Goal: Task Accomplishment & Management: Use online tool/utility

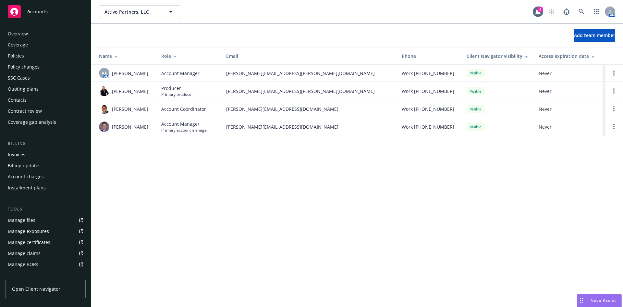
scroll to position [116, 0]
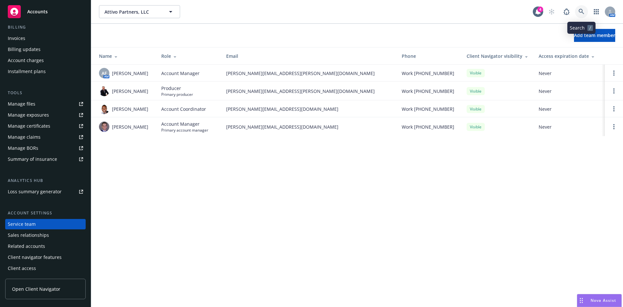
click at [580, 11] on icon at bounding box center [581, 12] width 6 height 6
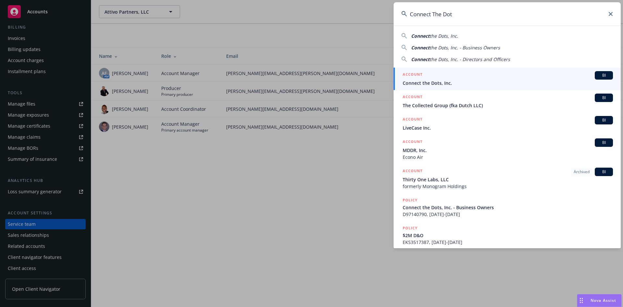
type input "Connect The Dot"
click at [439, 75] on div "ACCOUNT BI" at bounding box center [508, 75] width 210 height 8
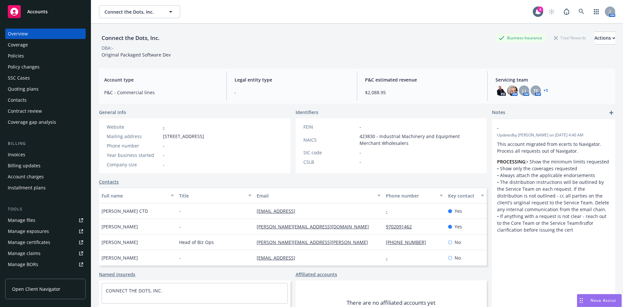
click at [23, 51] on div "Policies" at bounding box center [16, 56] width 16 height 10
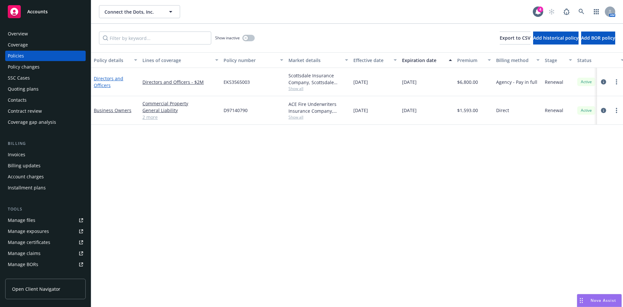
click at [105, 78] on link "Directors and Officers" at bounding box center [109, 81] width 30 height 13
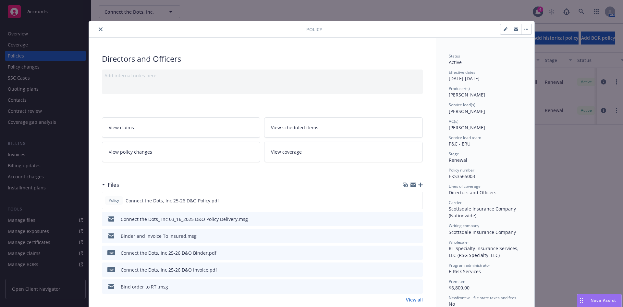
click at [99, 28] on icon "close" at bounding box center [101, 29] width 4 height 4
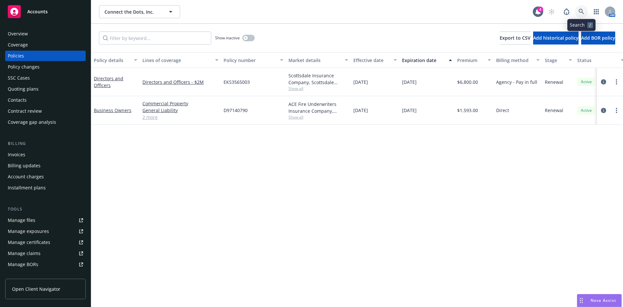
click at [581, 15] on link at bounding box center [581, 11] width 13 height 13
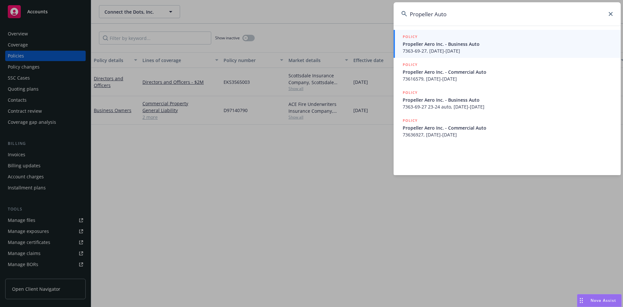
type input "Propeller Auto"
click at [432, 44] on span "Propeller Aero Inc. - Business Auto" at bounding box center [508, 44] width 210 height 7
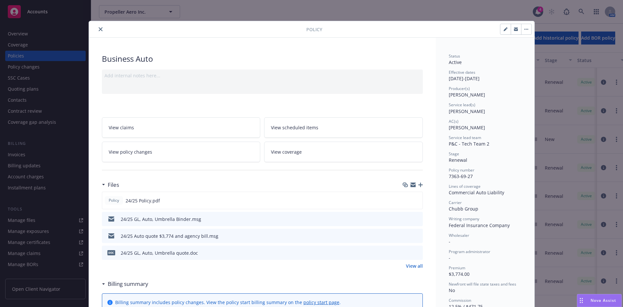
click at [99, 30] on icon "close" at bounding box center [101, 29] width 4 height 4
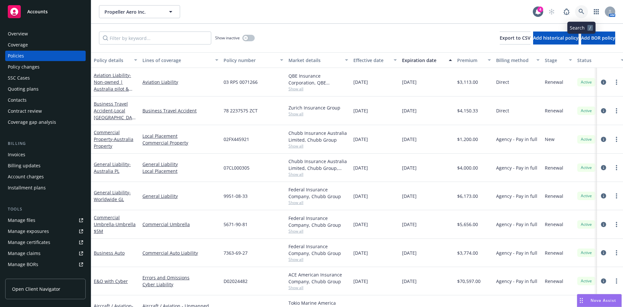
click at [583, 12] on icon at bounding box center [581, 12] width 6 height 6
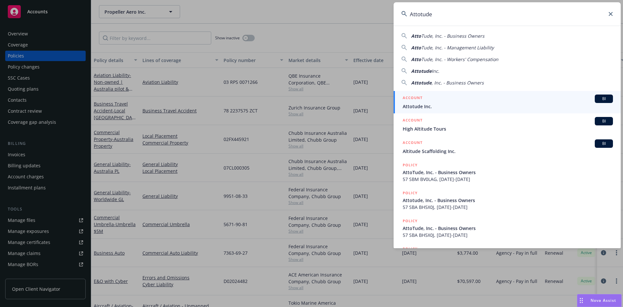
type input "Attotude"
click at [426, 104] on span "Attotude Inc." at bounding box center [508, 106] width 210 height 7
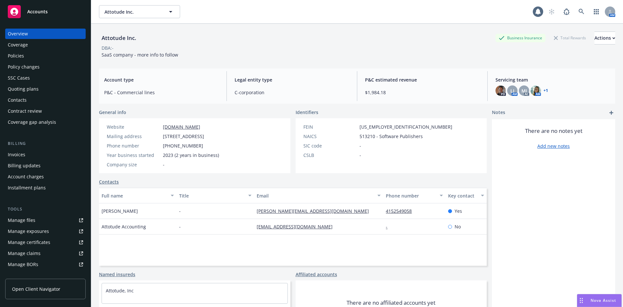
click at [24, 91] on div "Quoting plans" at bounding box center [23, 89] width 31 height 10
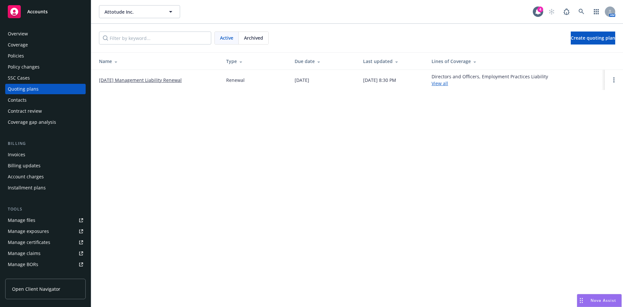
click at [133, 81] on link "10/14/25 Management Liability Renewal" at bounding box center [140, 80] width 83 height 7
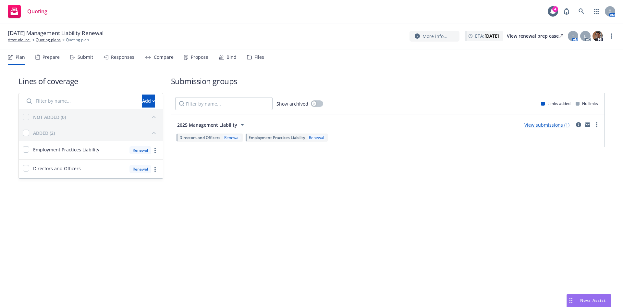
click at [219, 51] on div "Bind" at bounding box center [228, 57] width 18 height 16
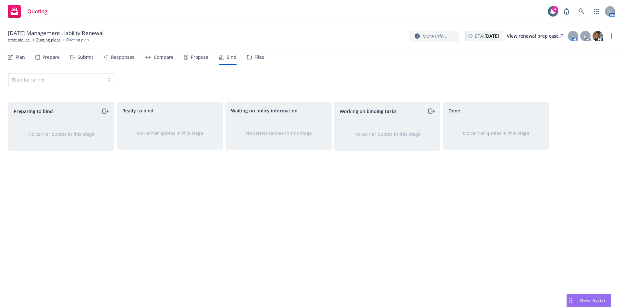
click at [262, 60] on nav "Plan Prepare Submit Responses Compare Propose Bind Files" at bounding box center [311, 57] width 607 height 16
click at [257, 57] on div "Files" at bounding box center [259, 56] width 10 height 5
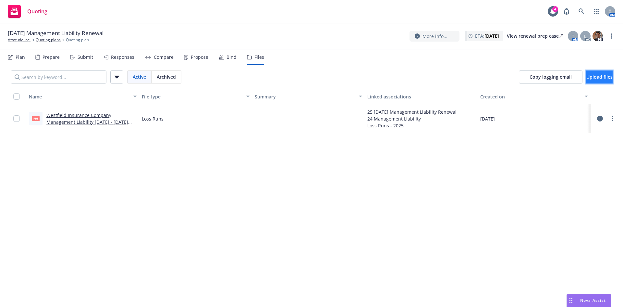
click at [596, 75] on span "Upload files" at bounding box center [599, 77] width 26 height 6
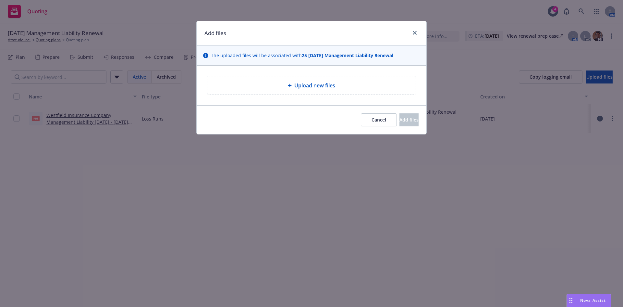
click at [296, 85] on span "Upload new files" at bounding box center [314, 85] width 41 height 8
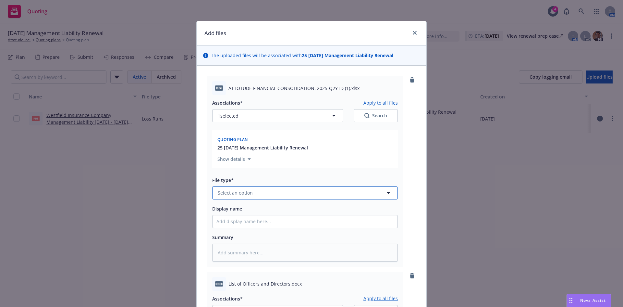
click at [243, 192] on span "Select an option" at bounding box center [235, 192] width 35 height 7
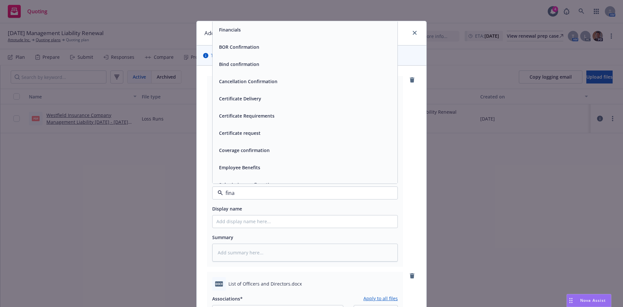
type input "finan"
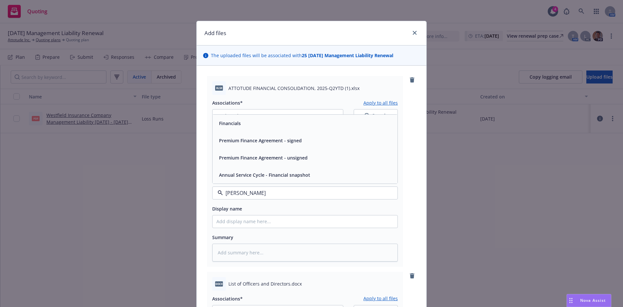
drag, startPoint x: 235, startPoint y: 125, endPoint x: 230, endPoint y: 132, distance: 8.4
click at [234, 125] on span "Financials" at bounding box center [230, 123] width 22 height 7
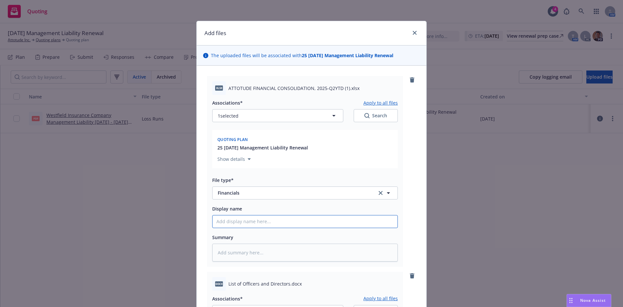
click at [241, 222] on input "Display name" at bounding box center [304, 221] width 185 height 12
type textarea "x"
type input "Q"
type textarea "x"
type input "Q2"
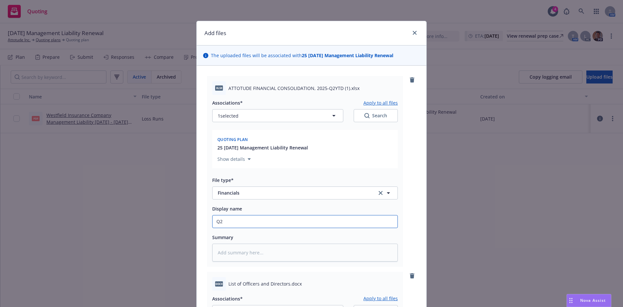
type textarea "x"
type input "Q2Y"
type textarea "x"
type input "Q2YT"
type textarea "x"
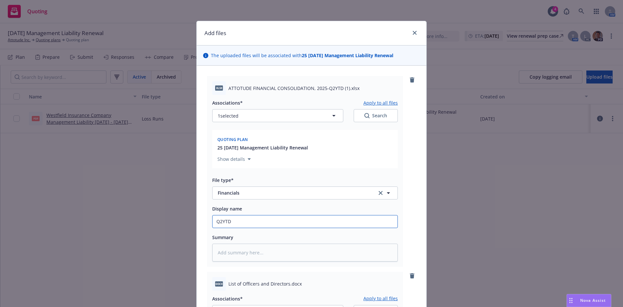
type input "Q2YTD"
type textarea "x"
type input "Q2YTD F"
type textarea "x"
type input "Q2YTD Fi"
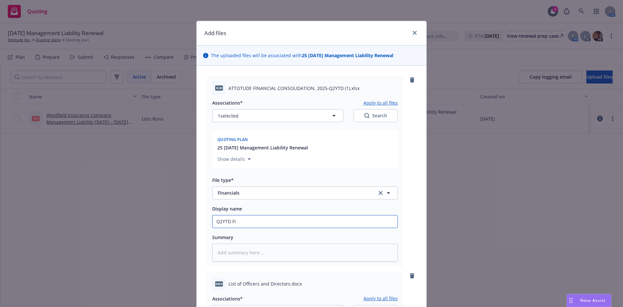
type textarea "x"
type input "Q2YTD Fin"
type textarea "x"
type input "Q2YTD Finam"
type textarea "x"
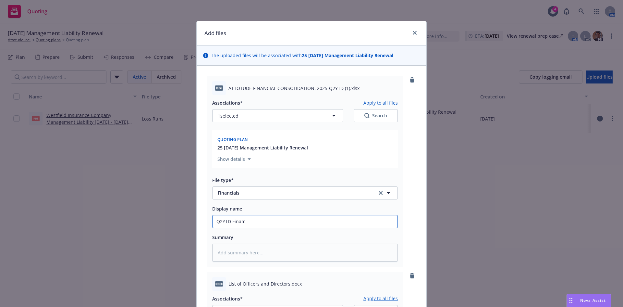
type input "Q2YTD Finamn"
type textarea "x"
type input "Q2YTD Finam"
type textarea "x"
type input "Q2YTD Fina"
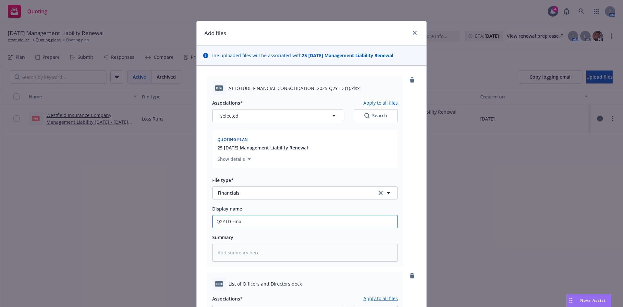
type textarea "x"
type input "Q2YTD Finan"
type textarea "x"
type input "Q2YTD Financ"
type textarea "x"
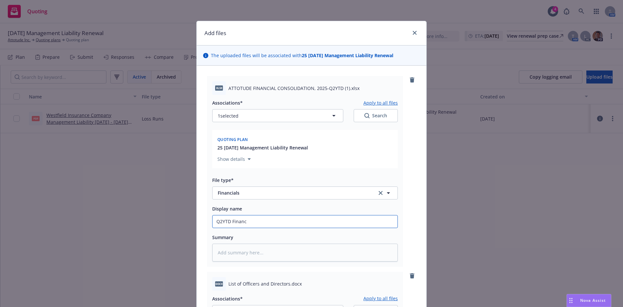
type input "Q2YTD Financi"
type textarea "x"
type input "Q2YTD Financial"
type textarea "x"
type input "Q2YTD Financials"
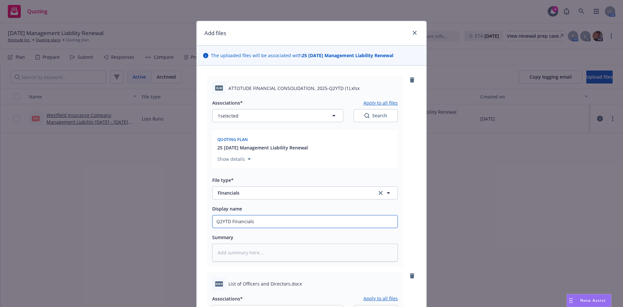
type textarea "x"
type input "Q2YTD Financials"
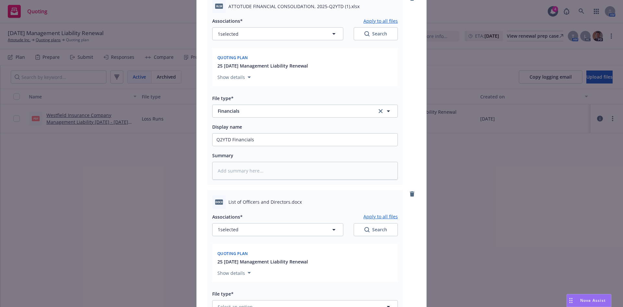
scroll to position [113, 0]
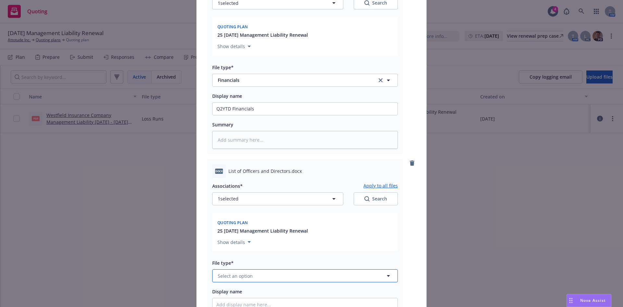
click at [236, 274] on span "Select an option" at bounding box center [235, 275] width 35 height 7
type input "other"
click at [267, 266] on div "Other" at bounding box center [305, 257] width 186 height 18
click at [273, 259] on div "Other" at bounding box center [304, 257] width 177 height 9
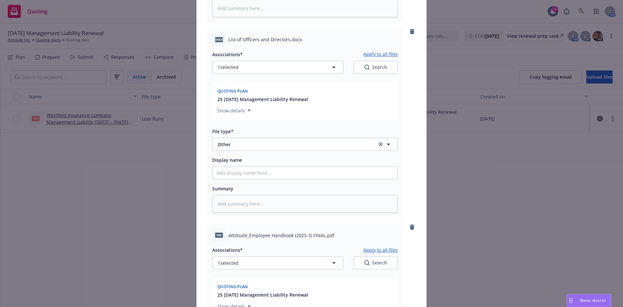
scroll to position [248, 0]
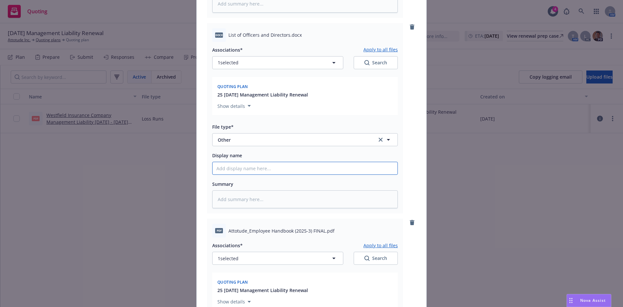
type textarea "x"
type input "B"
type textarea "x"
type input "BO"
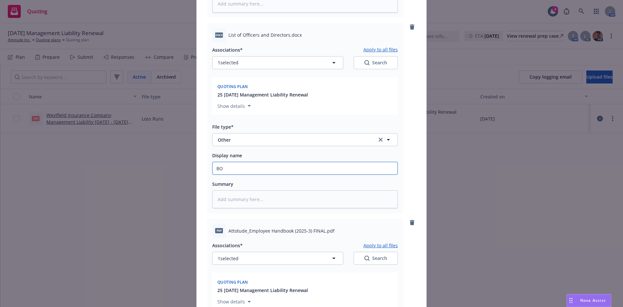
type textarea "x"
type input "BOD"
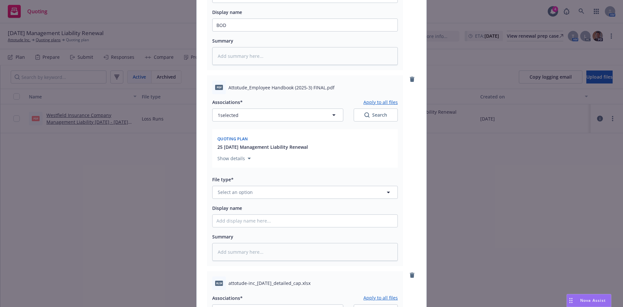
scroll to position [419, 0]
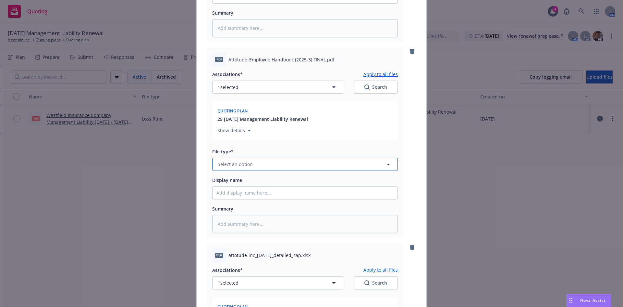
click at [242, 163] on span "Select an option" at bounding box center [235, 164] width 35 height 7
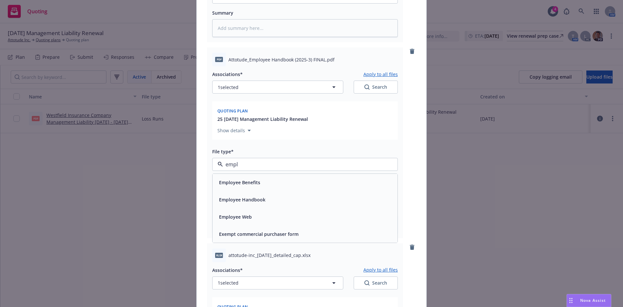
type input "emplo"
click at [247, 197] on span "Employee Handbook" at bounding box center [242, 199] width 46 height 7
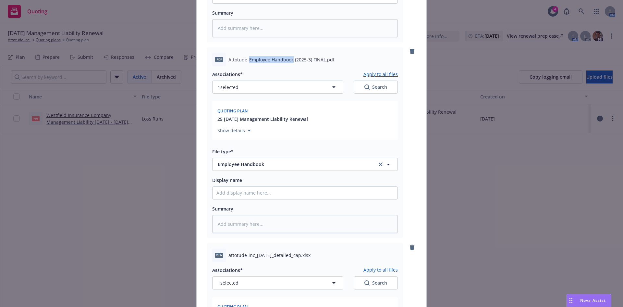
drag, startPoint x: 290, startPoint y: 58, endPoint x: 248, endPoint y: 58, distance: 42.8
click at [248, 58] on span "Attotude_Employee Handbook (2025-3) FINAL.pdf" at bounding box center [281, 59] width 106 height 7
copy span "Employee Handbook"
paste input "Employee Handbook"
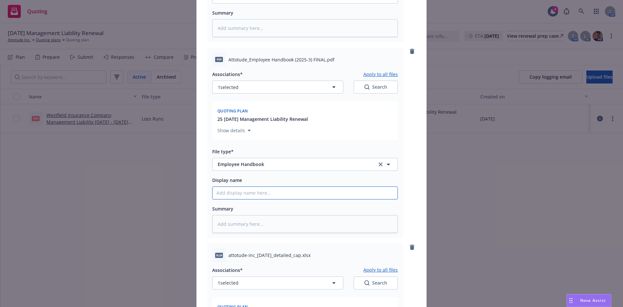
type textarea "x"
type input "Employee Handbook"
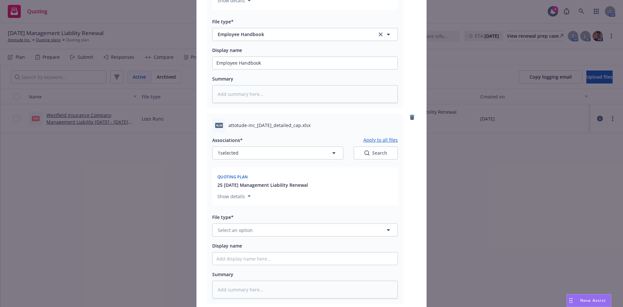
scroll to position [571, 0]
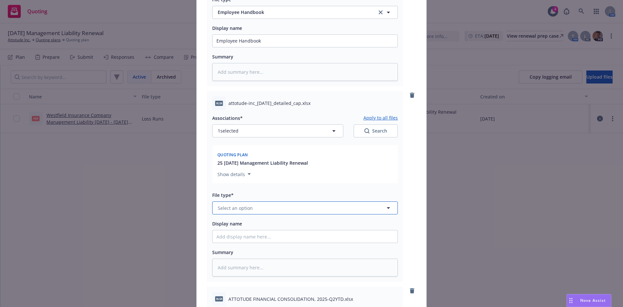
click at [250, 209] on button "Select an option" at bounding box center [305, 207] width 186 height 13
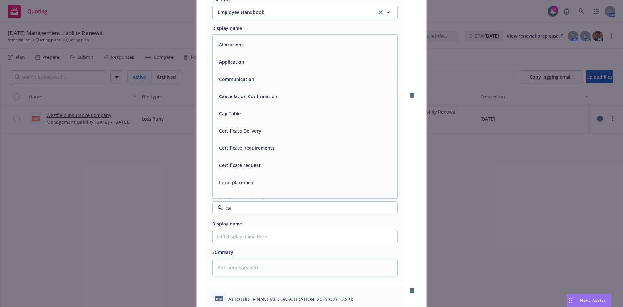
type input "cap"
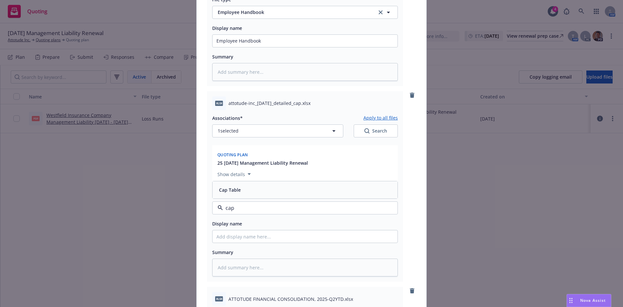
click at [221, 187] on span "Cap Table" at bounding box center [230, 189] width 22 height 7
type textarea "x"
type input "C"
type textarea "x"
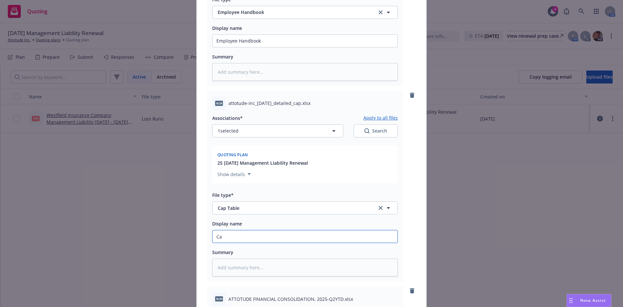
type input "Cap"
type textarea "x"
type input "Cap"
type textarea "x"
type input "Cap T"
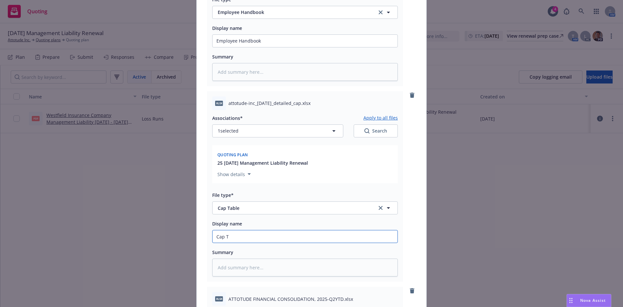
type textarea "x"
type input "Cap Tab"
type textarea "x"
type input "Cap Table"
type textarea "x"
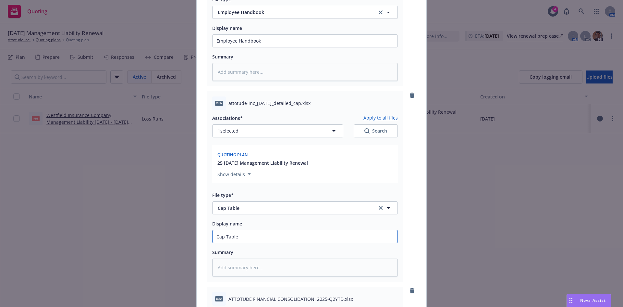
type input "Cap Table"
type textarea "x"
type input "Cap Table"
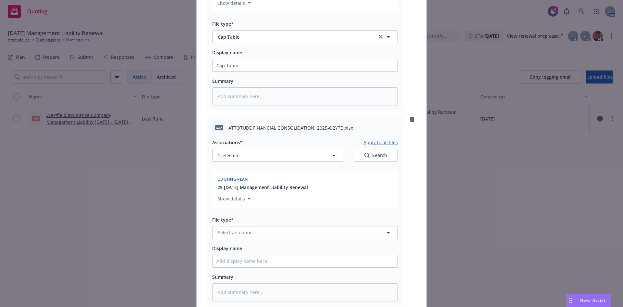
scroll to position [751, 0]
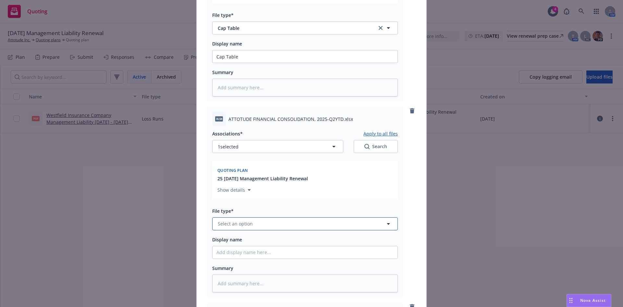
click at [244, 222] on span "Select an option" at bounding box center [235, 223] width 35 height 7
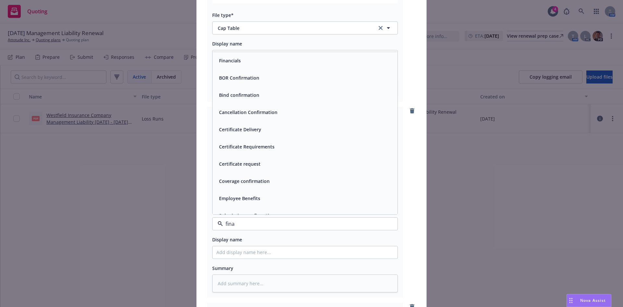
type input "finan"
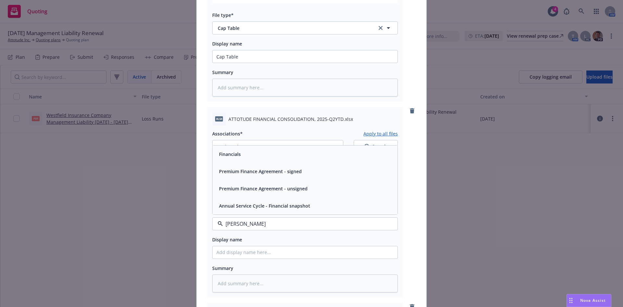
click at [232, 154] on span "Financials" at bounding box center [230, 154] width 22 height 7
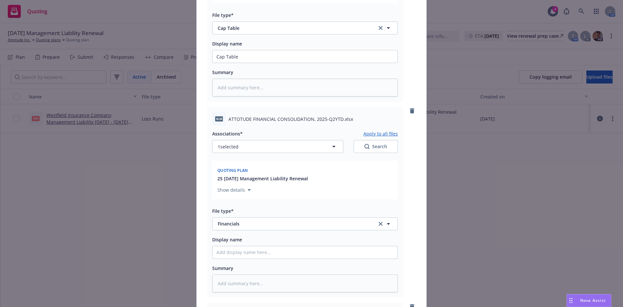
click at [338, 119] on span "ATTOTUDE FINANCIAL CONSOLIDATION, 2025-Q2YTD.xlsx" at bounding box center [290, 118] width 125 height 7
drag, startPoint x: 338, startPoint y: 118, endPoint x: 313, endPoint y: 118, distance: 25.3
click at [313, 118] on span "ATTOTUDE FINANCIAL CONSOLIDATION, 2025-Q2YTD.xlsx" at bounding box center [290, 118] width 125 height 7
copy span "2025-Q2YTD"
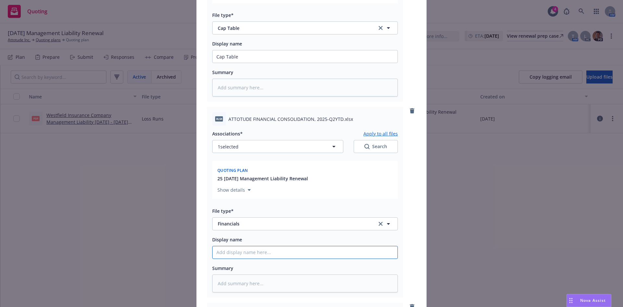
paste input "2025-Q2YTD"
type textarea "x"
type input "2025-Q2YTD"
type textarea "x"
type input "2025-Q2YTD F"
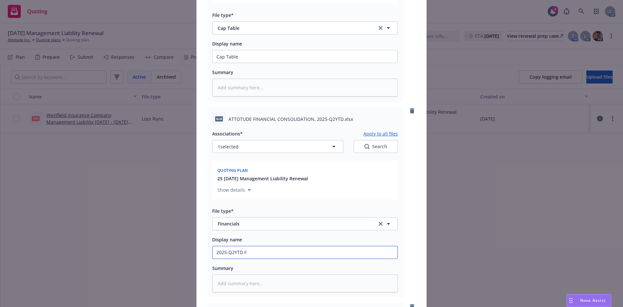
type textarea "x"
type input "2025-Q2YTD Fi"
type textarea "x"
type input "2025-Q2YTD Fin"
type textarea "x"
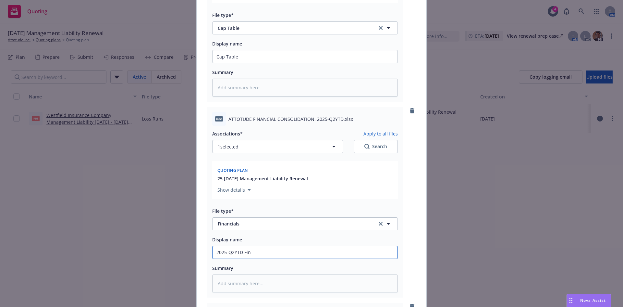
type input "2025-Q2YTD Fina"
type textarea "x"
type input "2025-Q2YTD Finan"
type textarea "x"
type input "2025-Q2YTD Financ"
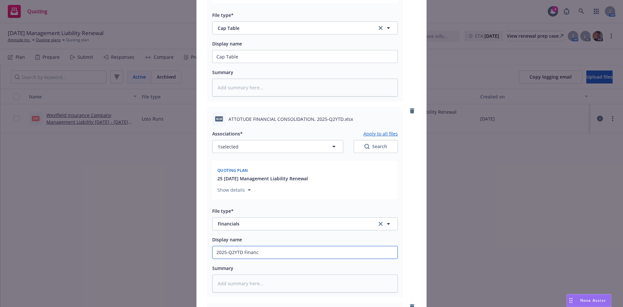
type textarea "x"
type input "2025-Q2YTD Financi"
type textarea "x"
type input "2025-Q2YTD Financial"
type textarea "x"
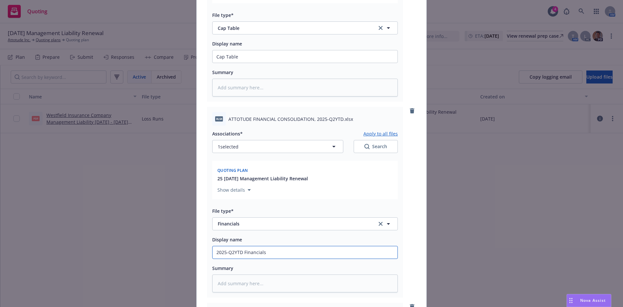
type input "2025-Q2YTD Financials"
type textarea "x"
type input "2025-Q2YTD Financials"
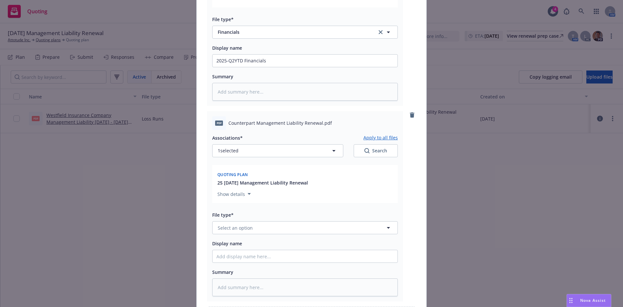
scroll to position [948, 0]
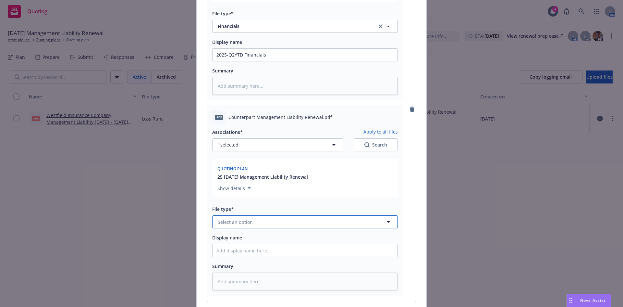
click at [238, 219] on span "Select an option" at bounding box center [235, 221] width 35 height 7
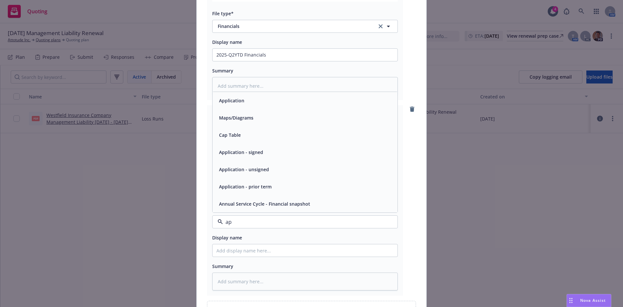
type input "app"
click at [256, 183] on div "Application - unsigned" at bounding box center [243, 186] width 54 height 9
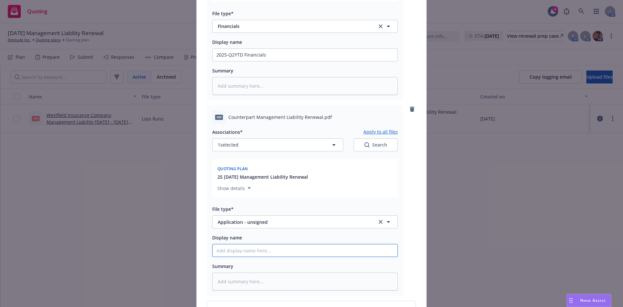
type textarea "x"
type input "C"
type textarea "x"
type input "Co"
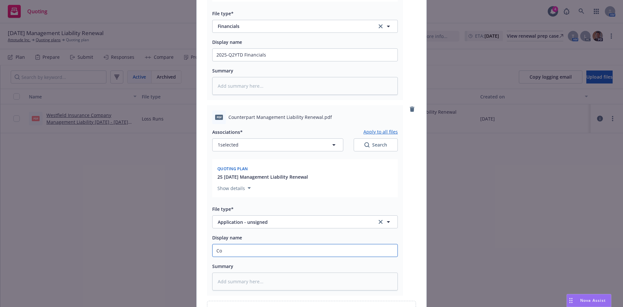
type textarea "x"
type input "Cou"
type textarea "x"
type input "Coun"
type textarea "x"
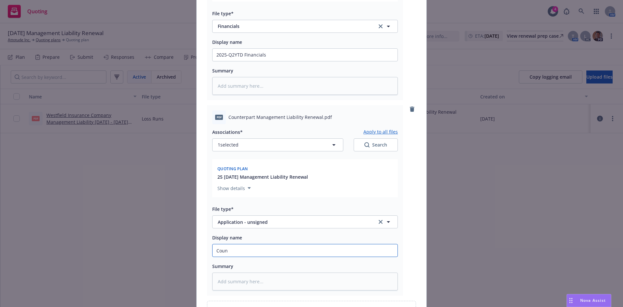
type input "Count"
type textarea "x"
type input "Counte"
type textarea "x"
type input "Counter"
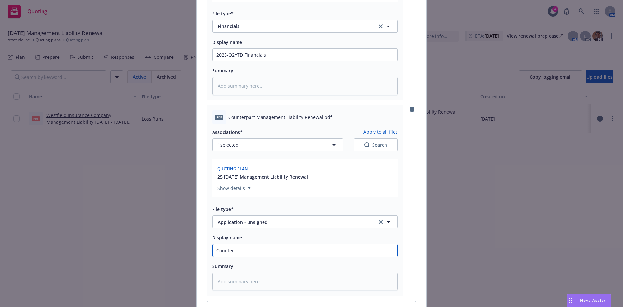
type textarea "x"
type input "Counterp"
type textarea "x"
type input "Counterpa"
type textarea "x"
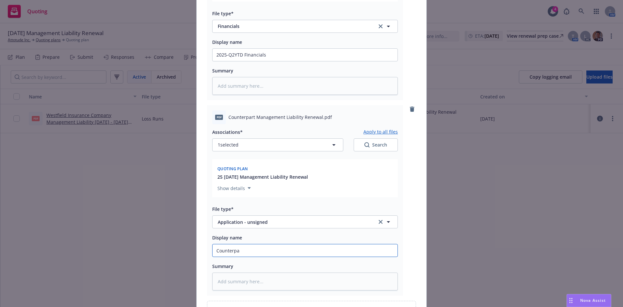
type input "Counterpar"
type textarea "x"
type input "Counterpart"
type textarea "x"
type input "Counterpart"
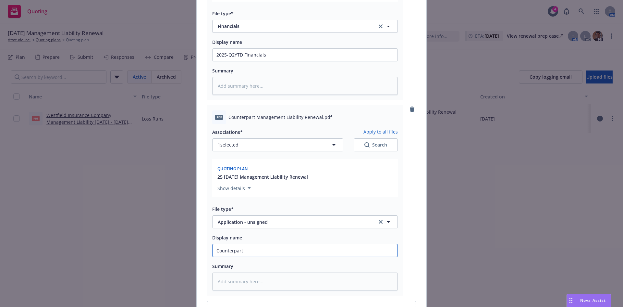
type textarea "x"
type input "Counterpart ML"
type textarea "x"
type input "Counterpart ML"
type textarea "x"
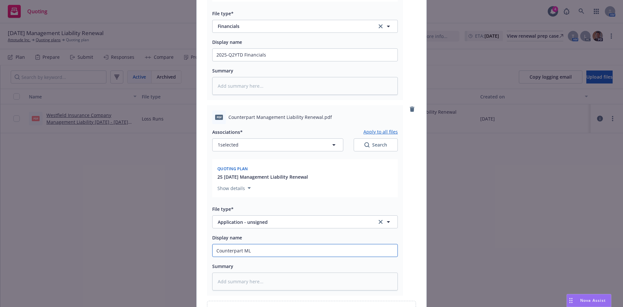
type input "Counterpart ML R"
type textarea "x"
type input "Counterpart ML Re"
type textarea "x"
type input "Counterpart ML Ren"
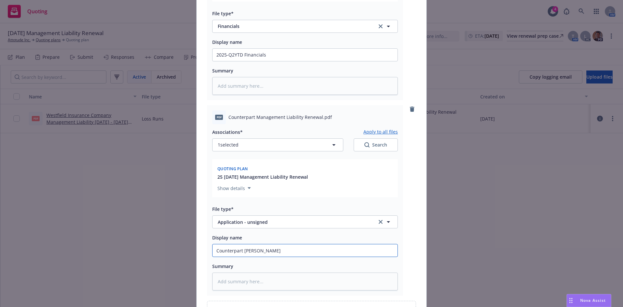
type textarea "x"
type input "Counterpart ML Rene"
type textarea "x"
type input "Counterpart ML Renew"
type textarea "x"
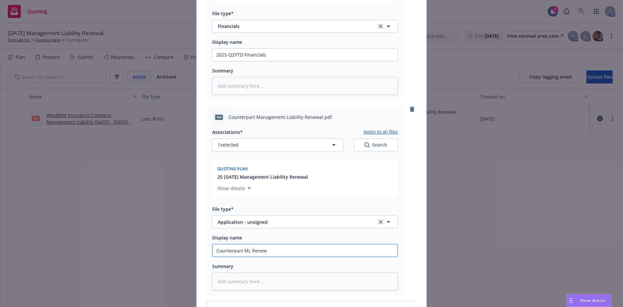
type input "Counterpart ML Renewa"
type textarea "x"
type input "Counterpart ML Renewal"
type textarea "x"
type input "Counterpart ML Renewal"
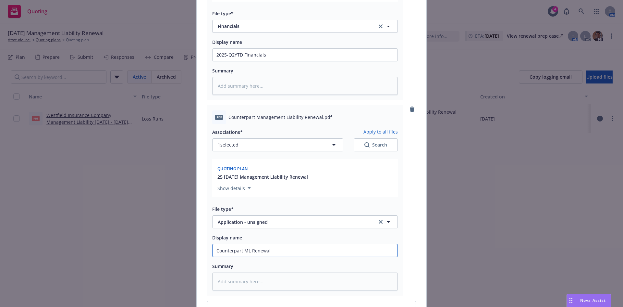
type textarea "x"
type input "Counterpart ML Renewal Ap"
type textarea "x"
type input "Counterpart ML Renewal App"
type textarea "x"
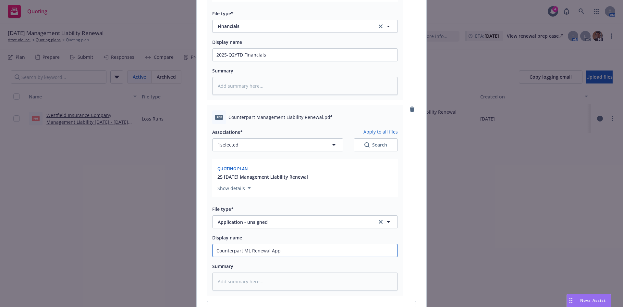
type input "Counterpart ML Renewal App"
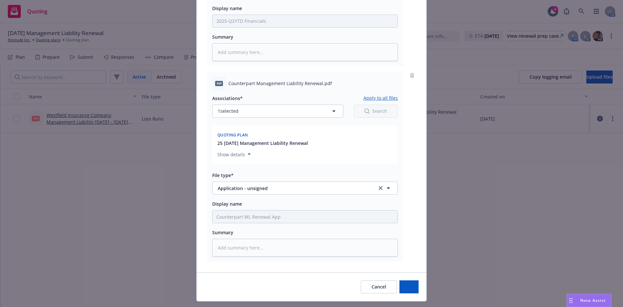
scroll to position [997, 0]
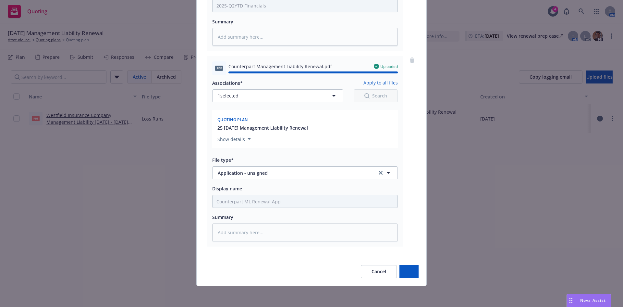
type textarea "x"
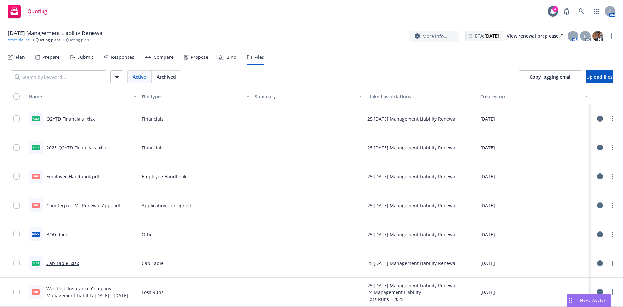
click at [20, 42] on link "Attotude Inc." at bounding box center [19, 40] width 23 height 6
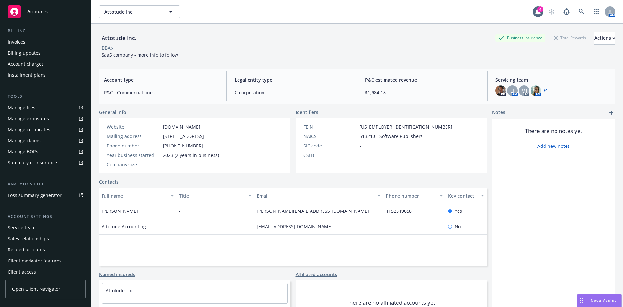
scroll to position [116, 0]
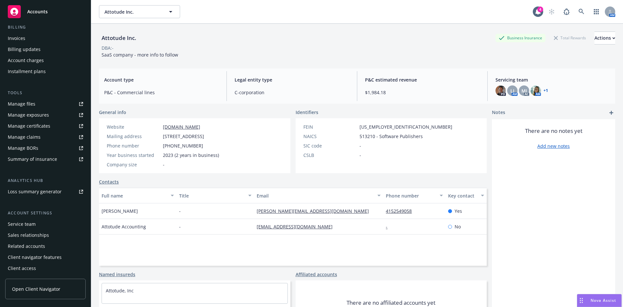
click at [38, 225] on div "Service team" at bounding box center [45, 224] width 75 height 10
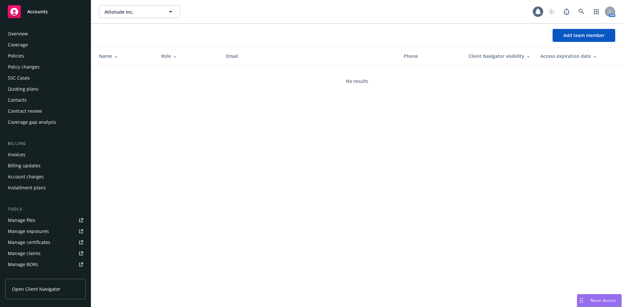
scroll to position [116, 0]
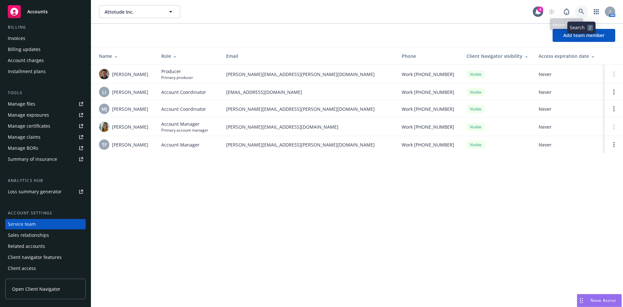
click at [577, 11] on link at bounding box center [581, 11] width 13 height 13
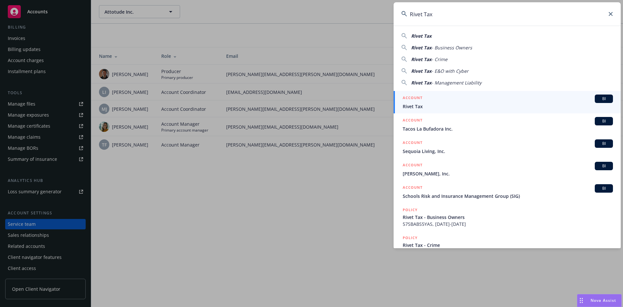
type input "Rivet Tax"
click at [435, 108] on span "Rivet Tax" at bounding box center [508, 106] width 210 height 7
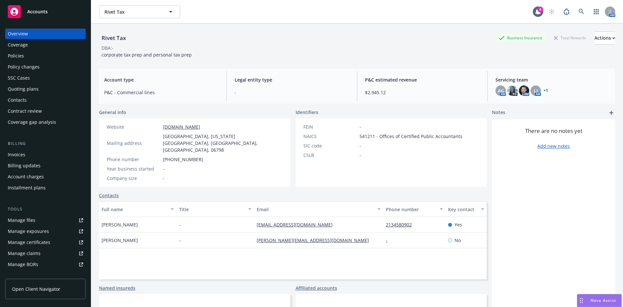
click at [41, 161] on div "Billing updates" at bounding box center [45, 165] width 75 height 10
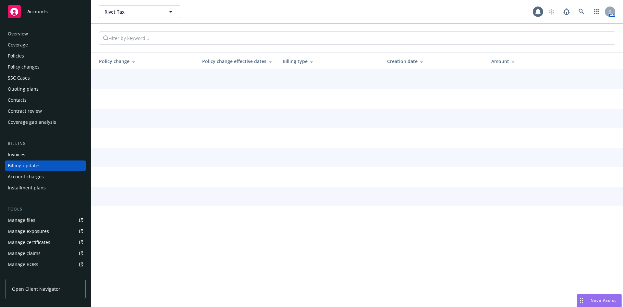
scroll to position [2, 0]
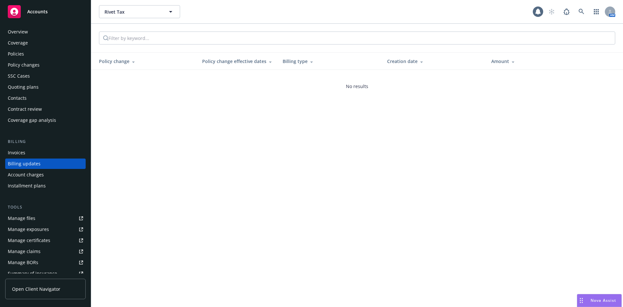
click at [32, 153] on div "Invoices" at bounding box center [45, 152] width 75 height 10
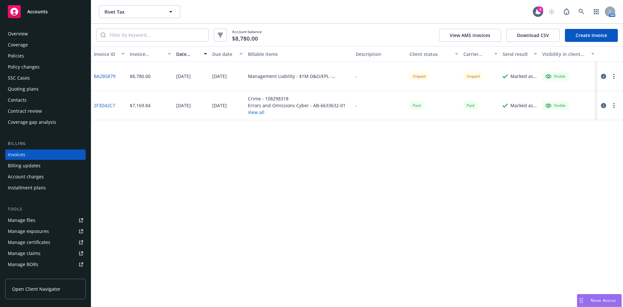
click at [41, 219] on link "Manage files" at bounding box center [45, 220] width 80 height 10
click at [576, 11] on link at bounding box center [581, 11] width 13 height 13
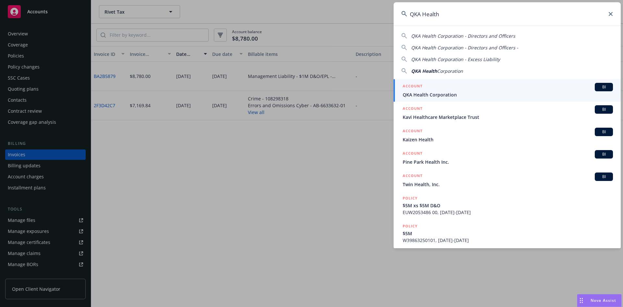
type input "QKA Health"
click at [441, 94] on span "QKA Health Corporation" at bounding box center [508, 94] width 210 height 7
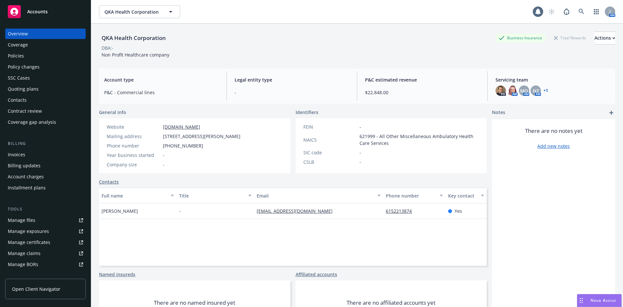
click at [22, 56] on div "Policies" at bounding box center [16, 56] width 16 height 10
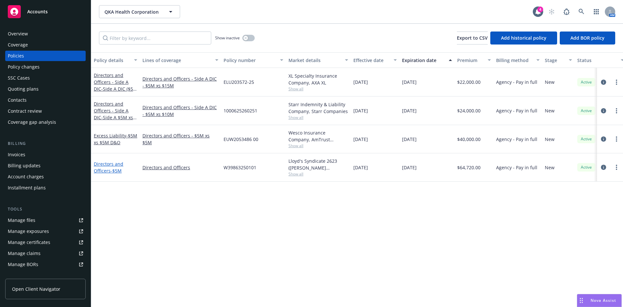
click at [107, 167] on link "Directors and Officers - $5M" at bounding box center [109, 167] width 30 height 13
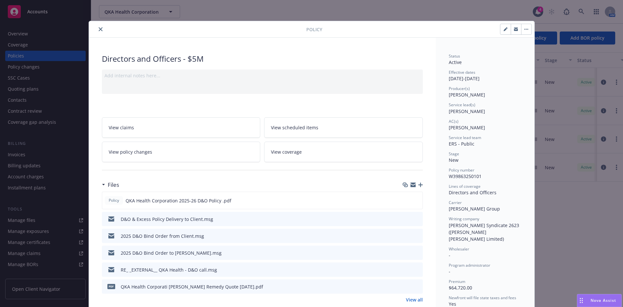
drag, startPoint x: 97, startPoint y: 28, endPoint x: 101, endPoint y: 46, distance: 18.0
click at [99, 28] on icon "close" at bounding box center [101, 29] width 4 height 4
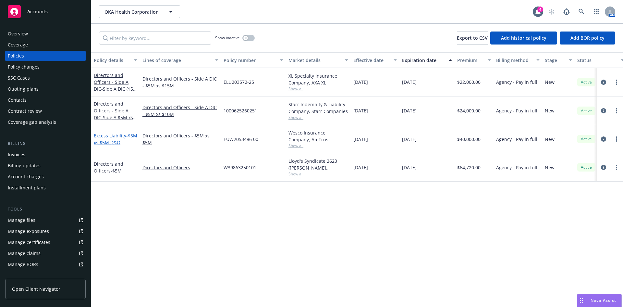
click at [103, 144] on span "- $5M xs $5M D&O" at bounding box center [115, 138] width 43 height 13
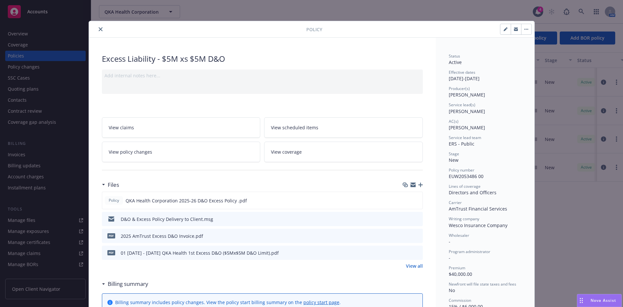
click at [99, 29] on icon "close" at bounding box center [101, 29] width 4 height 4
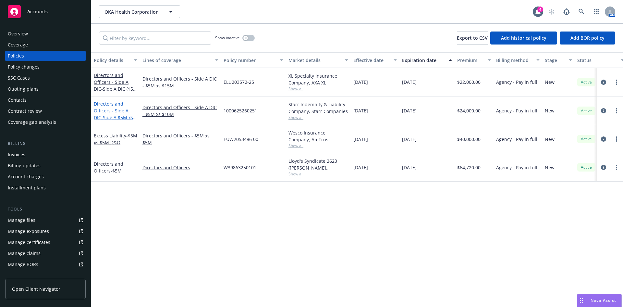
click at [112, 111] on link "Directors and Officers - Side A DIC - Side A $5M xs $10M D&O Limit" at bounding box center [113, 114] width 39 height 27
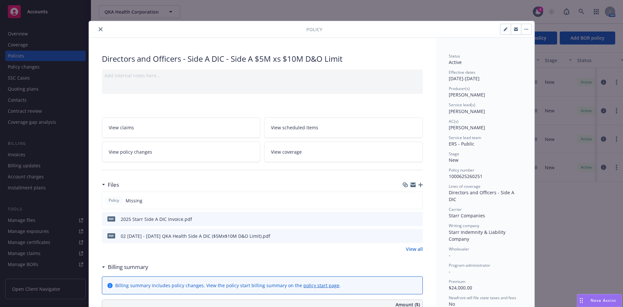
click at [99, 28] on icon "close" at bounding box center [101, 29] width 4 height 4
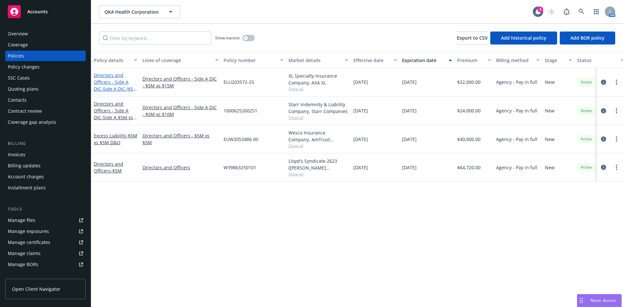
click at [120, 83] on link "Directors and Officers - Side A DIC - Side A DIC ($5M xs $15M D&O Limit)" at bounding box center [115, 85] width 43 height 27
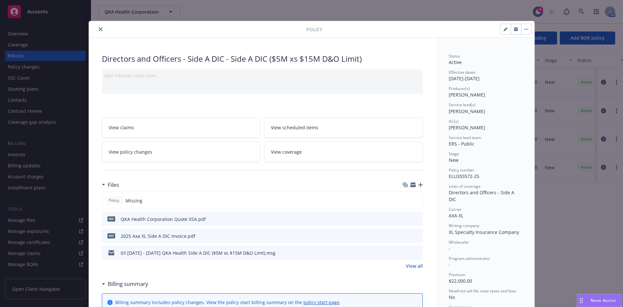
click at [99, 28] on icon "close" at bounding box center [101, 29] width 4 height 4
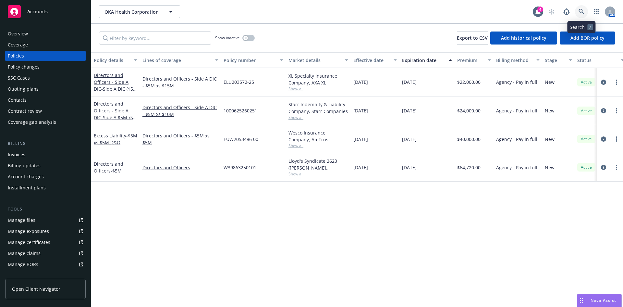
click at [582, 11] on icon at bounding box center [581, 12] width 6 height 6
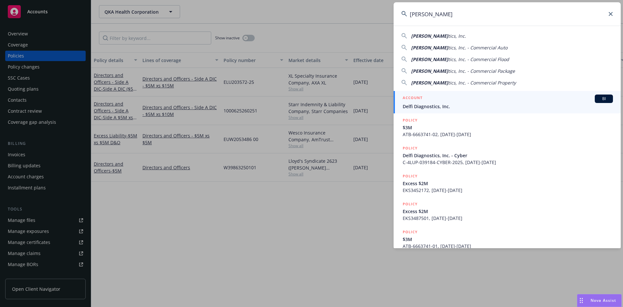
type input "Delfi Diagnos"
click at [436, 108] on span "Delfi Diagnostics, Inc." at bounding box center [508, 106] width 210 height 7
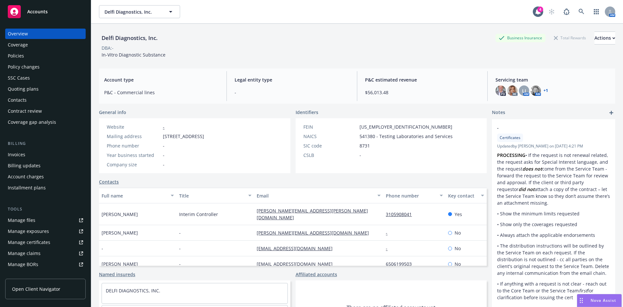
click at [21, 156] on div "Invoices" at bounding box center [17, 154] width 18 height 10
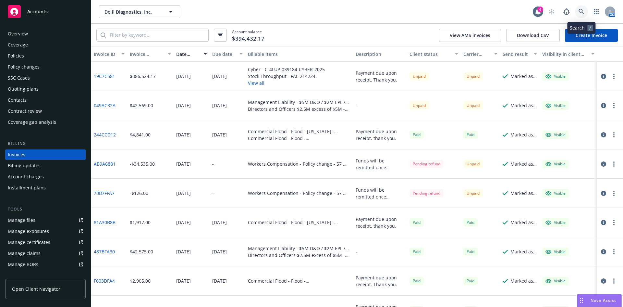
click at [581, 9] on icon at bounding box center [581, 12] width 6 height 6
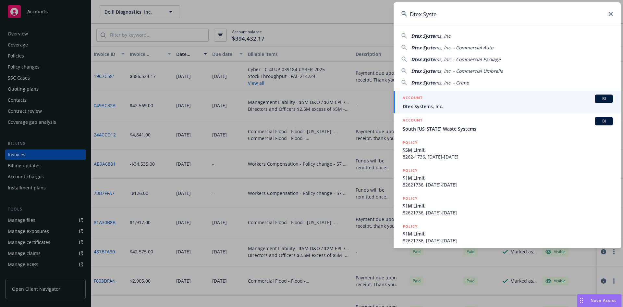
type input "Dtex Syste"
click at [430, 106] on span "Dtex Systems, Inc." at bounding box center [508, 106] width 210 height 7
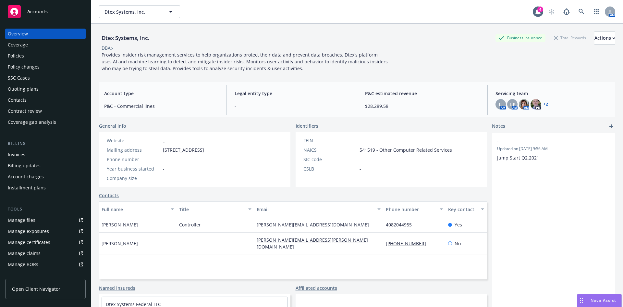
click at [26, 156] on div "Invoices" at bounding box center [45, 154] width 75 height 10
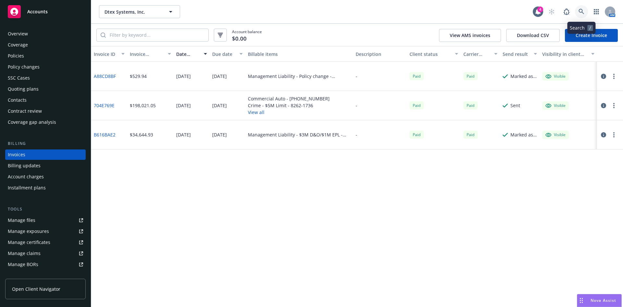
click at [581, 11] on icon at bounding box center [581, 12] width 6 height 6
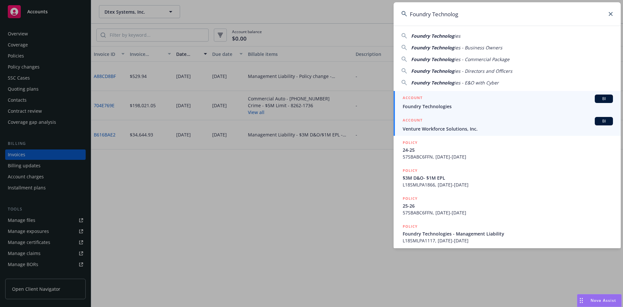
type input "Foundry Technolog"
click at [430, 106] on span "Foundry Technologies" at bounding box center [508, 106] width 210 height 7
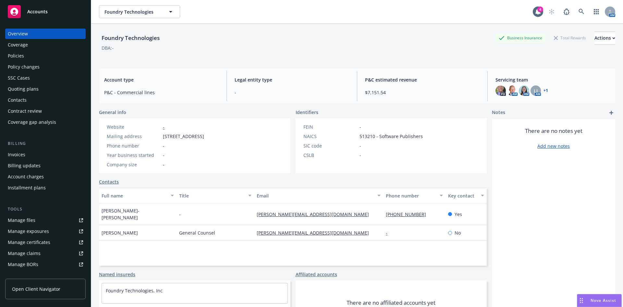
click at [30, 157] on div "Invoices" at bounding box center [45, 154] width 75 height 10
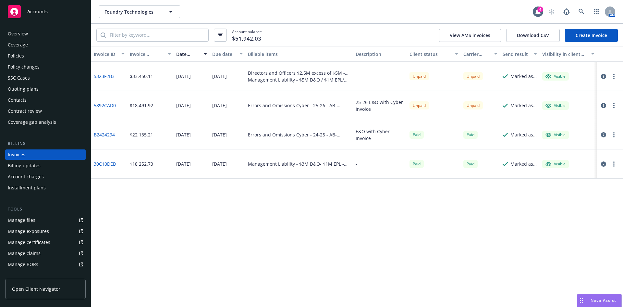
drag, startPoint x: 574, startPoint y: 240, endPoint x: 572, endPoint y: 237, distance: 3.5
click at [574, 240] on div "Invoice ID Invoice amount Date issued Due date Billable items Description Clien…" at bounding box center [357, 176] width 532 height 260
click at [26, 218] on div "Manage files" at bounding box center [22, 220] width 28 height 10
click at [585, 9] on link at bounding box center [581, 11] width 13 height 13
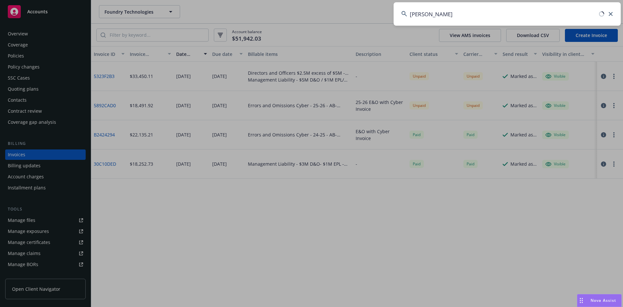
type input "Roosevelt"
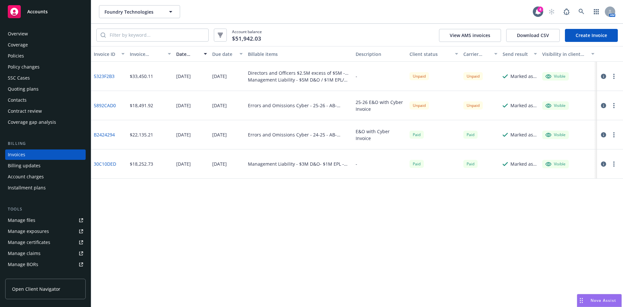
click at [241, 222] on div "Invoice ID Invoice amount Date issued Due date Billable items Description Clien…" at bounding box center [357, 176] width 532 height 260
click at [577, 9] on link at bounding box center [581, 11] width 13 height 13
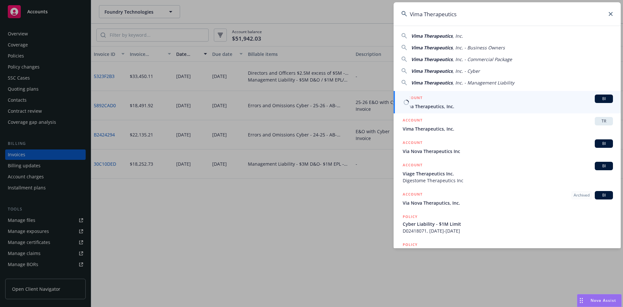
type input "Vima Therapeutics"
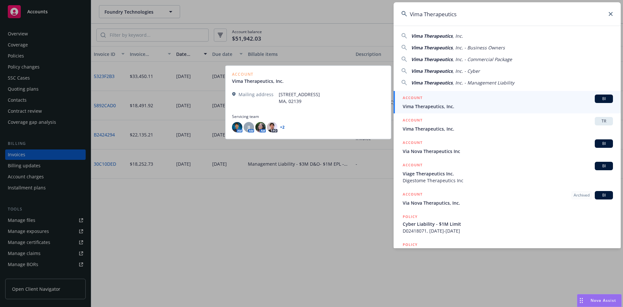
click at [436, 101] on div "ACCOUNT BI" at bounding box center [508, 98] width 210 height 8
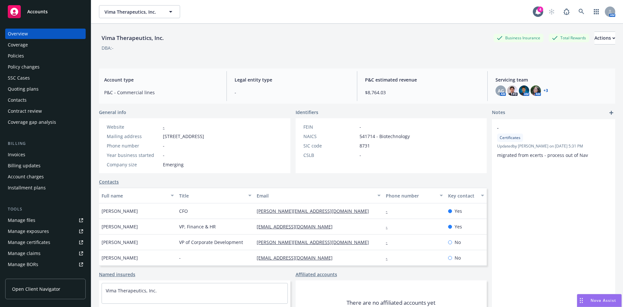
click at [21, 54] on div "Policies" at bounding box center [16, 56] width 16 height 10
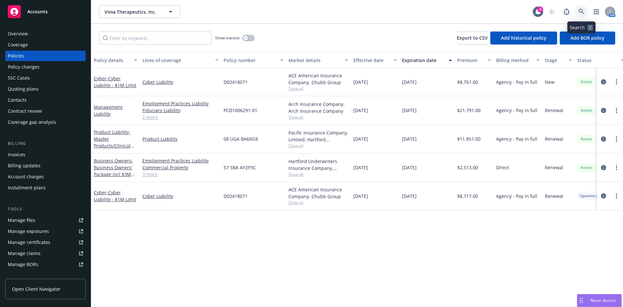
click at [582, 9] on icon at bounding box center [581, 12] width 6 height 6
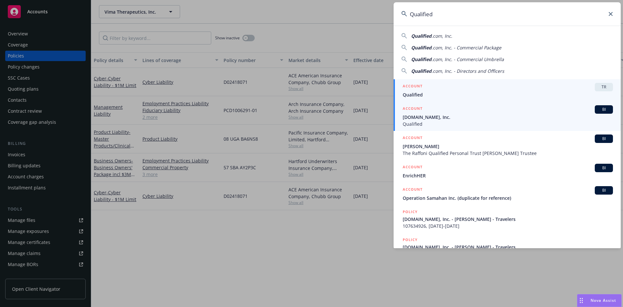
type input "Qualified"
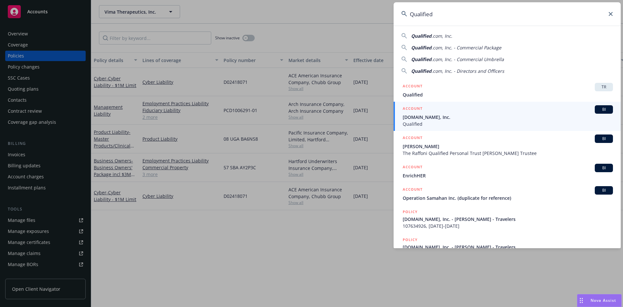
click at [431, 116] on span "Qualified.com, Inc." at bounding box center [508, 117] width 210 height 7
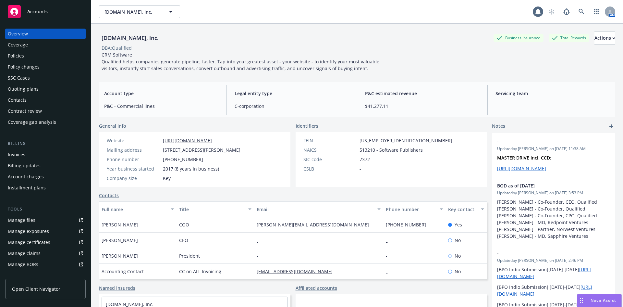
click at [33, 153] on div "Invoices" at bounding box center [45, 154] width 75 height 10
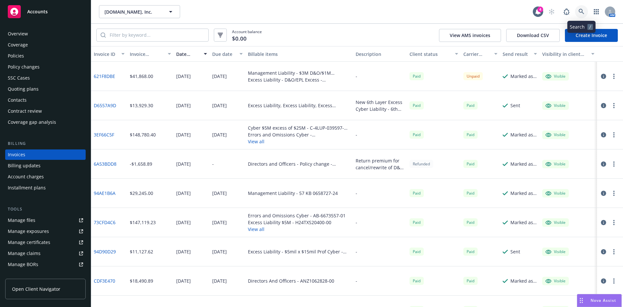
click at [579, 10] on icon at bounding box center [581, 12] width 6 height 6
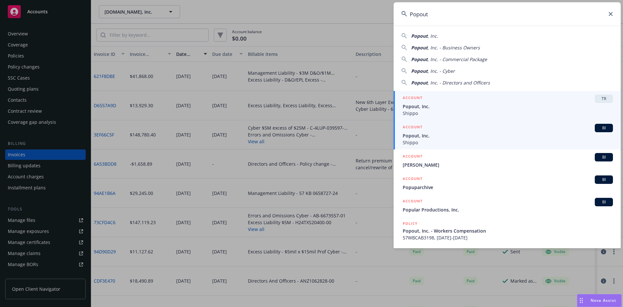
type input "Popout"
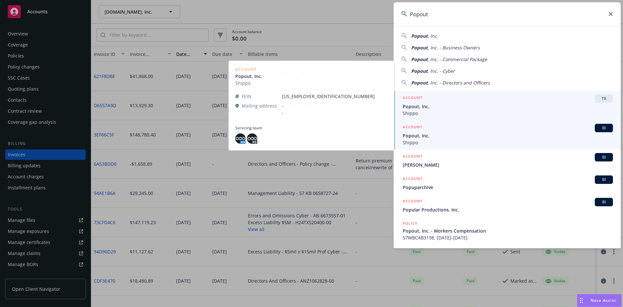
click at [421, 141] on span "Shippo" at bounding box center [508, 142] width 210 height 7
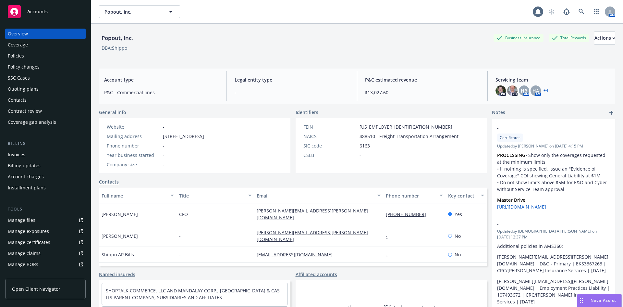
click at [28, 155] on div "Invoices" at bounding box center [45, 154] width 75 height 10
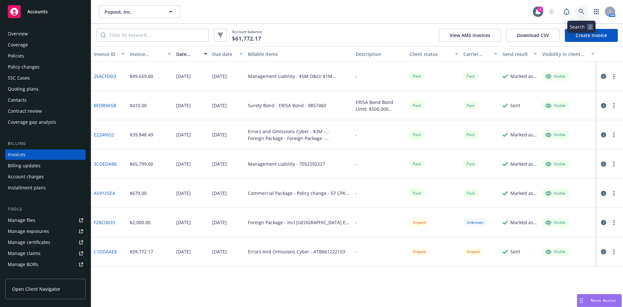
click at [580, 8] on link at bounding box center [581, 11] width 13 height 13
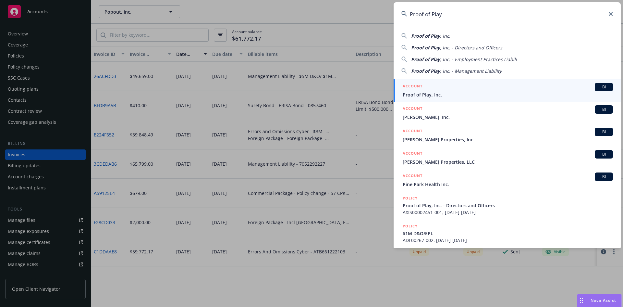
type input "Proof of Play"
click at [428, 92] on span "Proof of Play, Inc." at bounding box center [508, 94] width 210 height 7
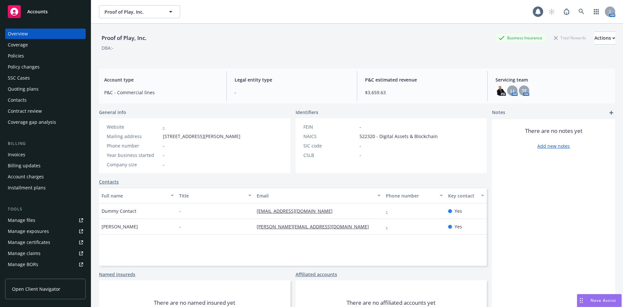
click at [32, 156] on div "Invoices" at bounding box center [45, 154] width 75 height 10
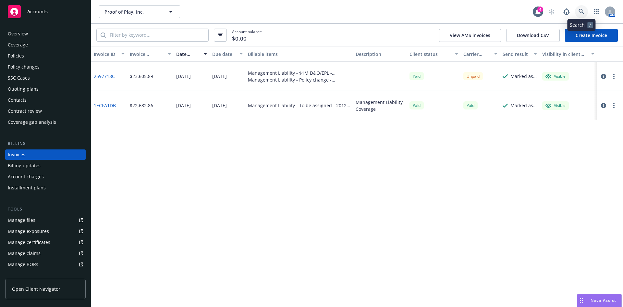
click at [581, 7] on link at bounding box center [581, 11] width 13 height 13
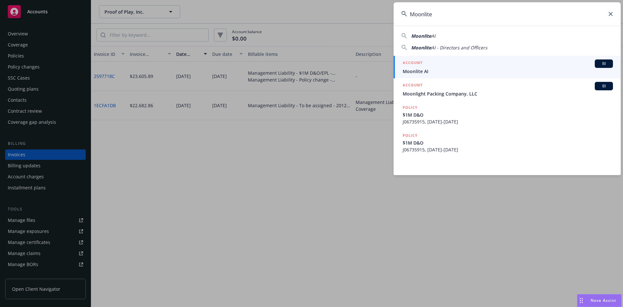
type input "Moonlite"
click at [420, 70] on span "Moonlite AI" at bounding box center [508, 71] width 210 height 7
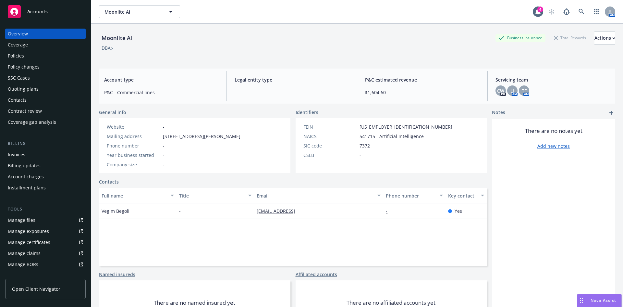
click at [24, 155] on div "Invoices" at bounding box center [17, 154] width 18 height 10
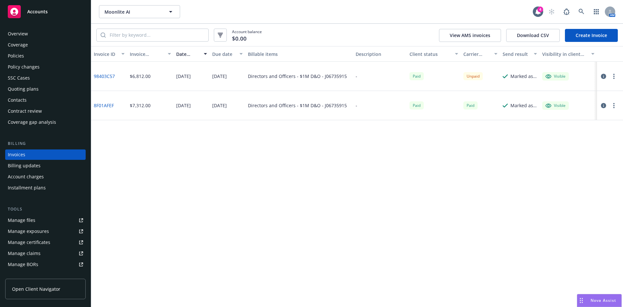
click at [232, 222] on div "Invoice ID Invoice amount Date issued Due date Billable items Description Clien…" at bounding box center [357, 176] width 532 height 260
click at [296, 183] on div "Invoice ID Invoice amount Date issued Due date Billable items Description Clien…" at bounding box center [357, 176] width 532 height 260
click at [584, 12] on icon at bounding box center [581, 12] width 6 height 6
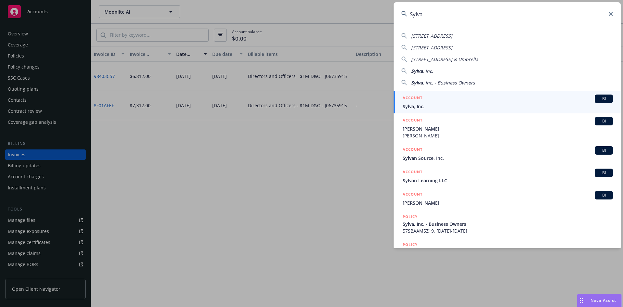
type input "Sylva"
click at [428, 105] on span "Sylva, Inc." at bounding box center [508, 106] width 210 height 7
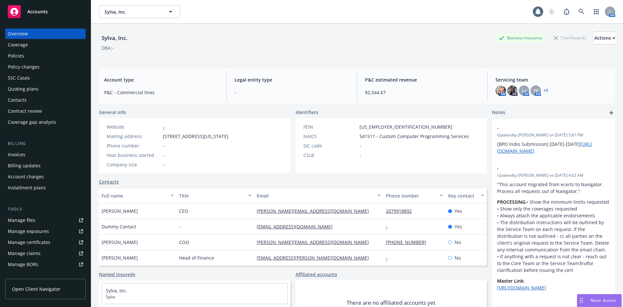
click at [36, 89] on div "Quoting plans" at bounding box center [23, 89] width 31 height 10
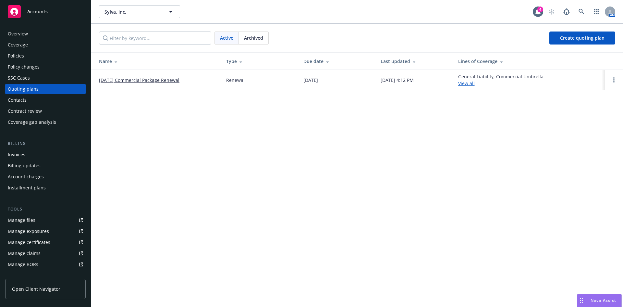
click at [21, 53] on div "Policies" at bounding box center [16, 56] width 16 height 10
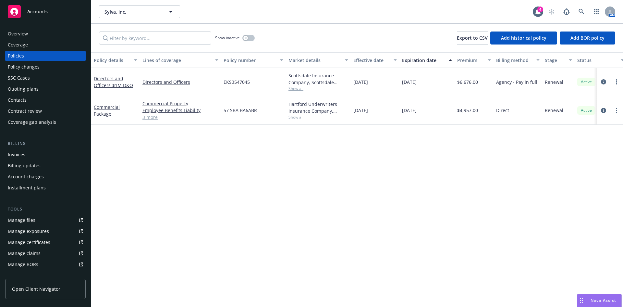
click at [31, 86] on div "Quoting plans" at bounding box center [23, 89] width 31 height 10
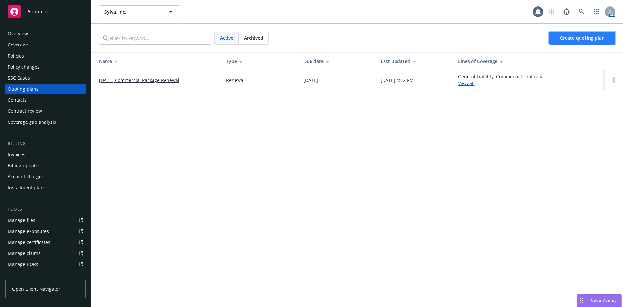
click at [565, 39] on span "Create quoting plan" at bounding box center [582, 38] width 44 height 6
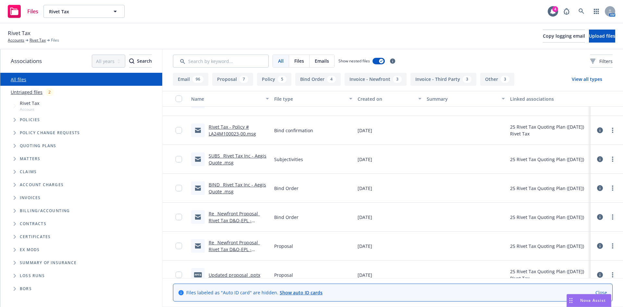
scroll to position [749, 0]
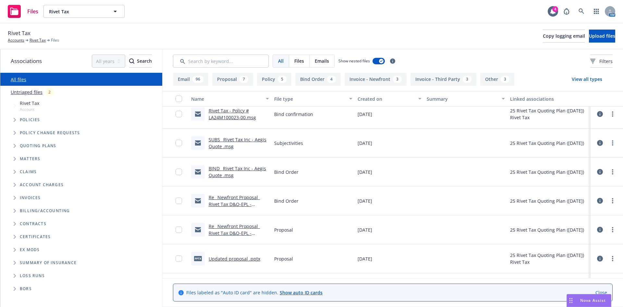
click at [222, 203] on link "Re_ Newfront Proposal_ Rivet Tax D&O-EPL - July 2025.msg" at bounding box center [234, 204] width 51 height 20
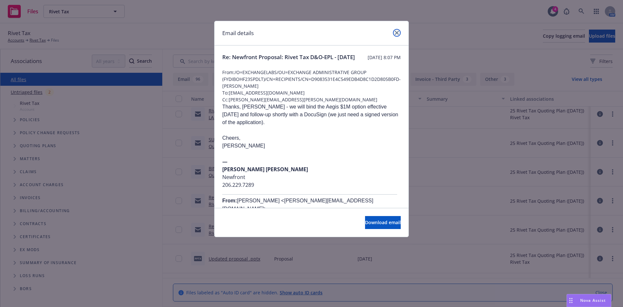
click at [398, 33] on icon "close" at bounding box center [397, 33] width 4 height 4
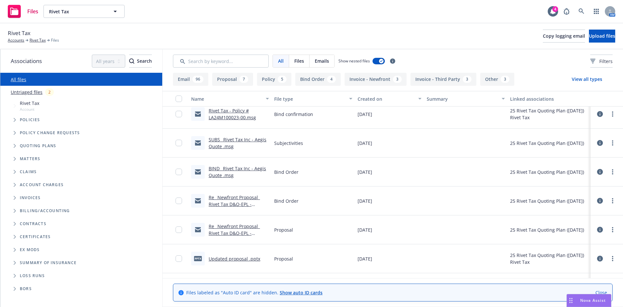
click at [228, 175] on link "BIND_ Rivet Tax Inc - Aegis Quote .msg" at bounding box center [237, 171] width 57 height 13
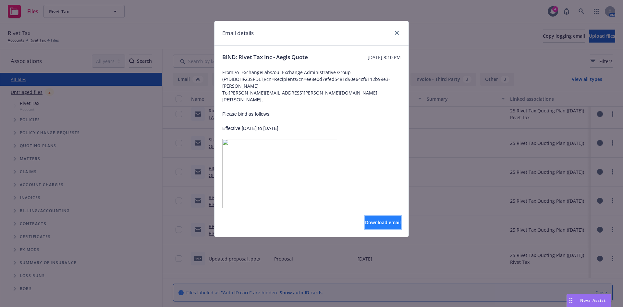
click at [371, 224] on span "Download email" at bounding box center [383, 222] width 36 height 6
click at [397, 30] on link "close" at bounding box center [397, 33] width 8 height 8
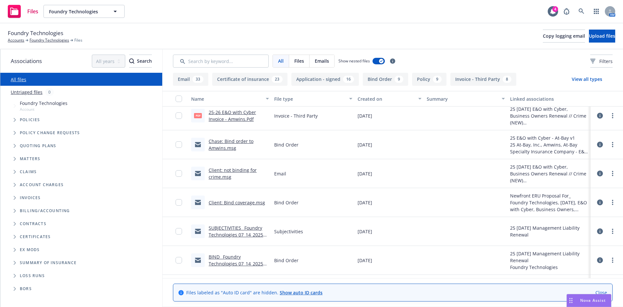
scroll to position [484, 0]
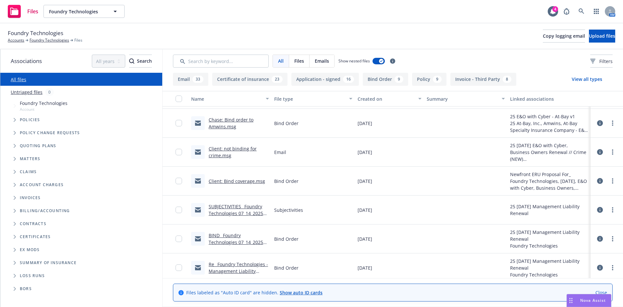
click at [228, 270] on link "Re_ Foundry Technologies - Management Liability Renewal.msg" at bounding box center [238, 271] width 59 height 20
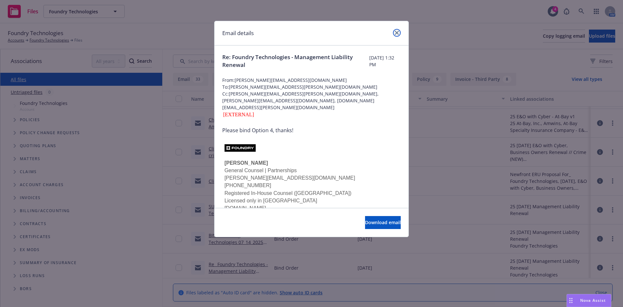
click at [397, 32] on icon "close" at bounding box center [397, 33] width 4 height 4
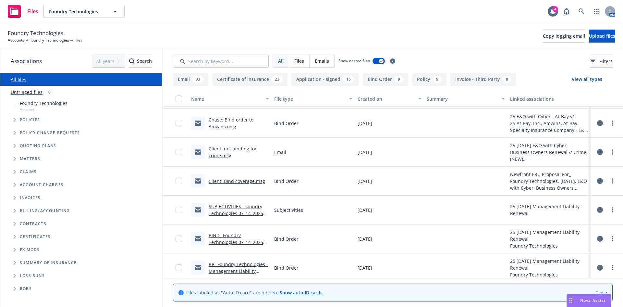
click at [232, 237] on link "BIND_ Foundry Technologies 07_14_2025 D&O_EPL Insurance Renewal.msg" at bounding box center [236, 245] width 54 height 27
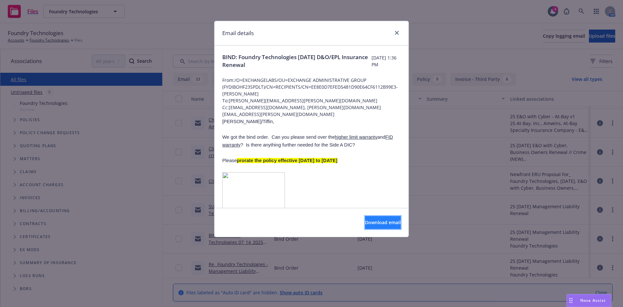
click at [383, 224] on span "Download email" at bounding box center [383, 222] width 36 height 6
click at [395, 32] on icon "close" at bounding box center [397, 33] width 4 height 4
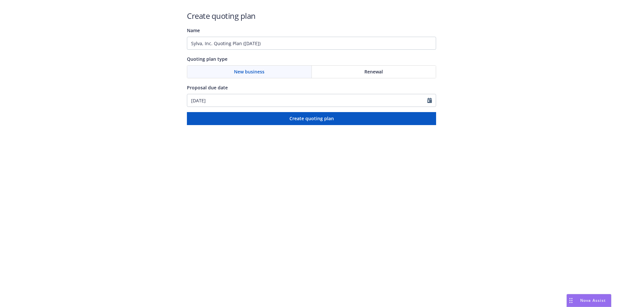
click at [248, 73] on span "New business" at bounding box center [249, 71] width 30 height 7
click at [371, 72] on span "Renewal" at bounding box center [373, 71] width 18 height 7
drag, startPoint x: 296, startPoint y: 100, endPoint x: 374, endPoint y: 101, distance: 78.5
click at [296, 101] on input "[DATE]" at bounding box center [307, 100] width 240 height 12
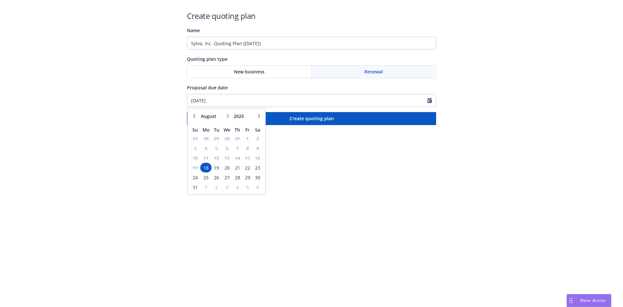
click at [227, 117] on icon at bounding box center [227, 117] width 3 height 2
click at [224, 117] on div "January February March April May June July August September October November De…" at bounding box center [215, 116] width 33 height 8
click at [224, 117] on select "January February March April May June July August September October November De…" at bounding box center [215, 115] width 32 height 7
select select "9"
click at [199, 112] on select "January February March April May June July August September October November De…" at bounding box center [215, 115] width 32 height 7
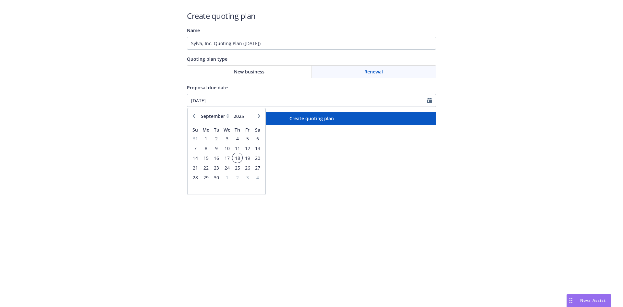
click at [236, 156] on span "18" at bounding box center [237, 158] width 9 height 8
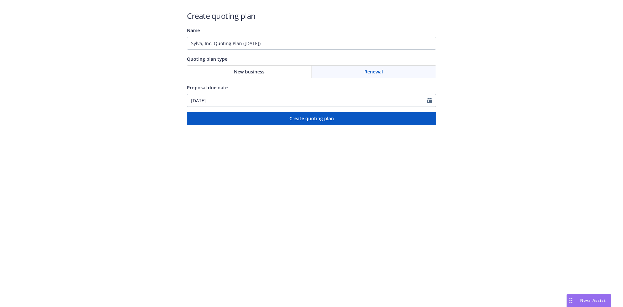
type input "[DATE]"
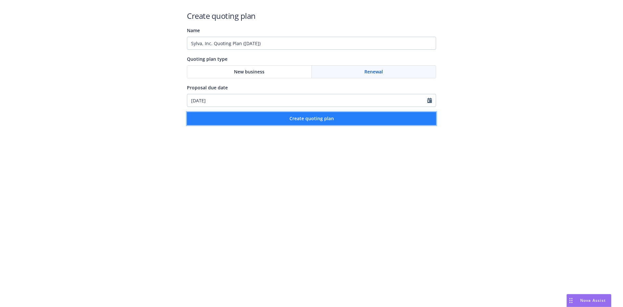
click at [315, 121] on span "Create quoting plan" at bounding box center [311, 118] width 44 height 6
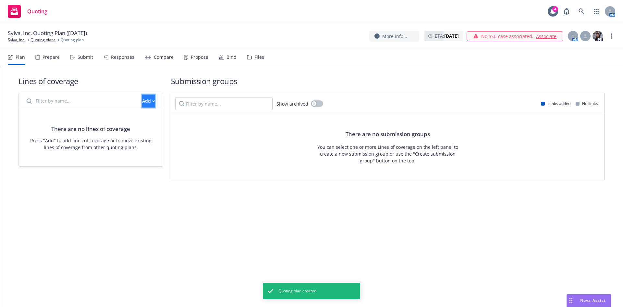
click at [142, 101] on div "Add" at bounding box center [148, 101] width 13 height 12
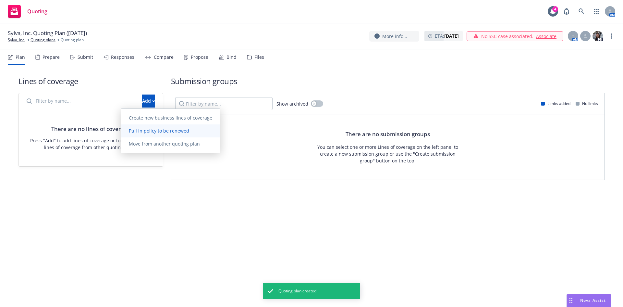
click at [146, 131] on span "Pull in policy to be renewed" at bounding box center [159, 130] width 76 height 6
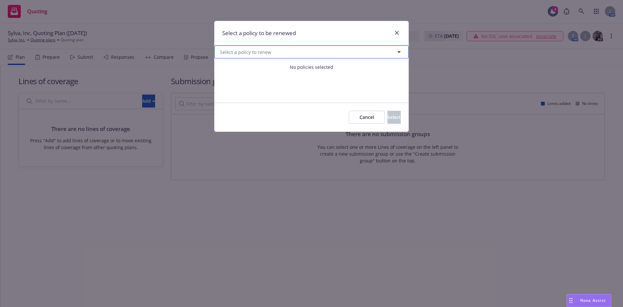
click at [256, 58] on button "Select a policy to renew" at bounding box center [311, 51] width 194 height 13
select select "ACTIVE"
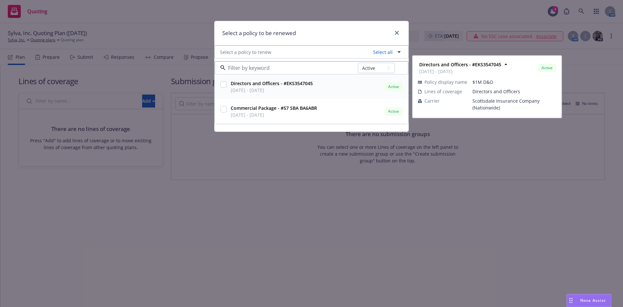
click at [224, 83] on input "checkbox" at bounding box center [223, 84] width 6 height 6
checkbox input "true"
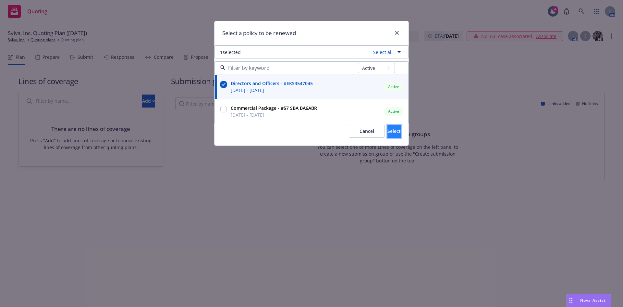
click at [387, 133] on button "Select" at bounding box center [393, 131] width 13 height 13
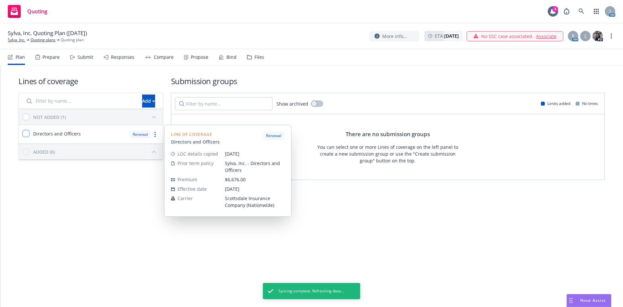
drag, startPoint x: 26, startPoint y: 135, endPoint x: 50, endPoint y: 138, distance: 23.5
click at [26, 135] on input "checkbox" at bounding box center [26, 133] width 6 height 6
checkbox input "true"
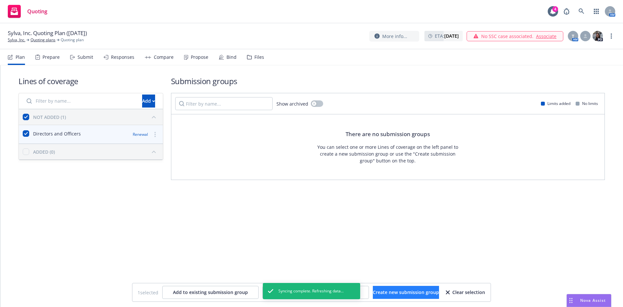
click at [403, 301] on body "Quoting 4 AM Sylva, Inc. Quoting Plan ([DATE]) Sylva, Inc. Quoting plans Quotin…" at bounding box center [311, 153] width 623 height 307
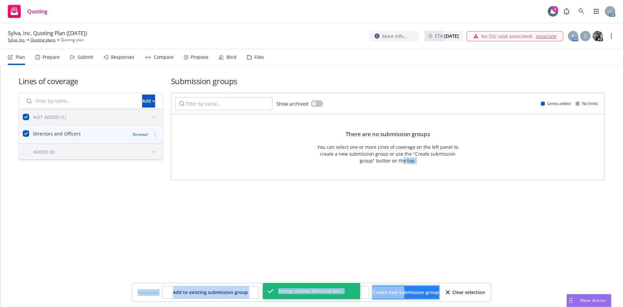
click at [400, 292] on span "Create new submission group" at bounding box center [406, 292] width 66 height 6
checkbox input "false"
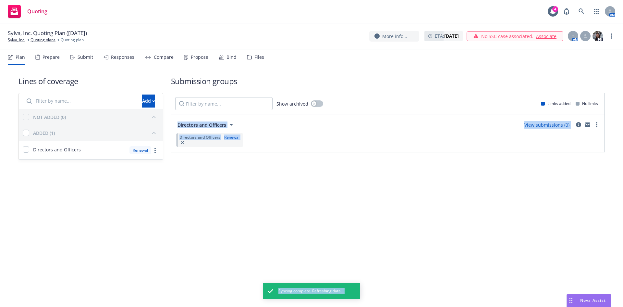
click at [285, 203] on div "Lines of coverage Add NOT ADDED (0) ADDED (1) Directors and Officers Renewal Su…" at bounding box center [311, 185] width 623 height 241
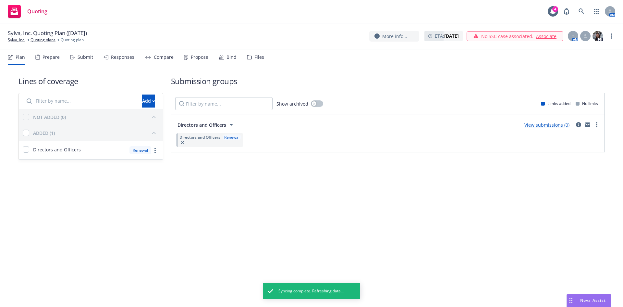
click at [254, 56] on div "Files" at bounding box center [259, 56] width 10 height 5
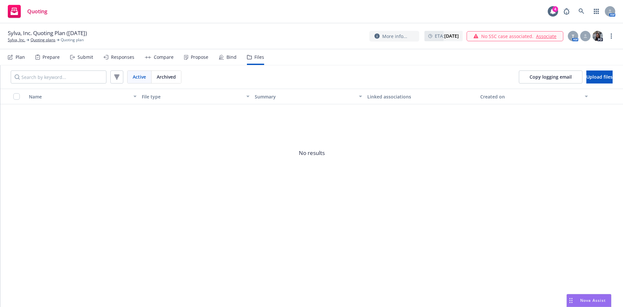
click at [278, 132] on span "No results" at bounding box center [311, 152] width 623 height 97
